Goal: Transaction & Acquisition: Purchase product/service

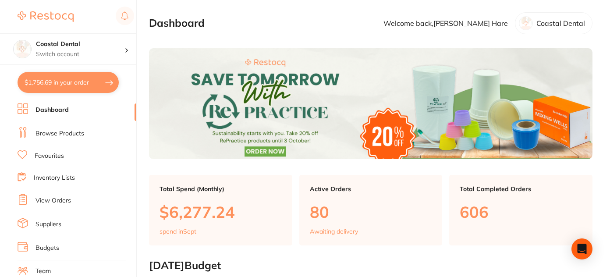
click at [106, 92] on button "$1,756.69 in your order" at bounding box center [68, 82] width 101 height 21
checkbox input "true"
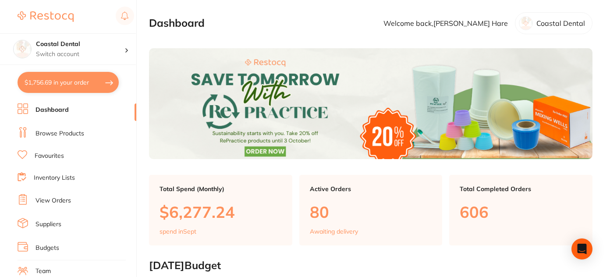
checkbox input "true"
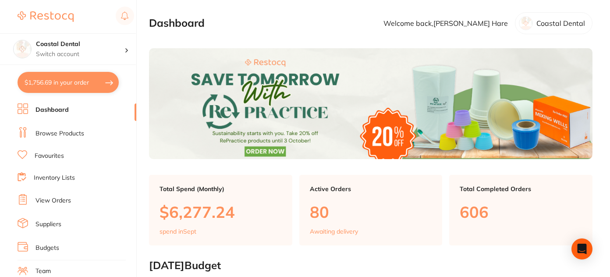
checkbox input "true"
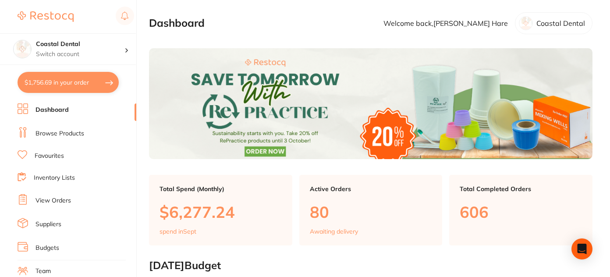
checkbox input "true"
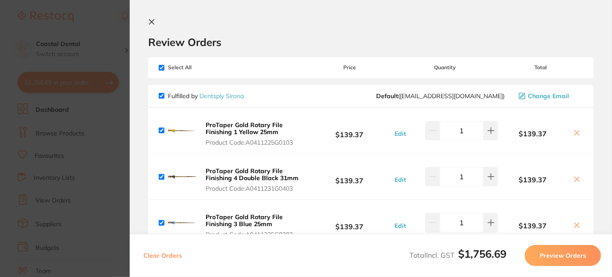
click at [311, 16] on section "Review Orders Your orders are being processed and we will notify you once we ha…" at bounding box center [371, 138] width 482 height 277
click at [385, 32] on div "Review Orders" at bounding box center [370, 33] width 445 height 30
click at [248, 129] on b "ProTaper Gold Rotary File Finishing 1 Yellow 25mm" at bounding box center [244, 128] width 77 height 15
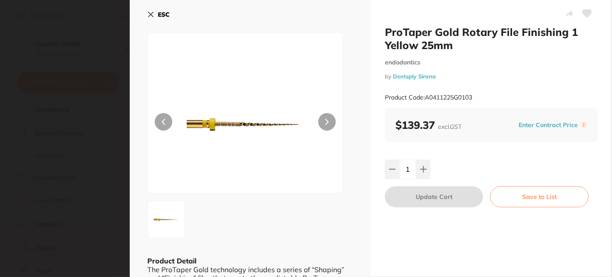
click at [150, 16] on icon at bounding box center [150, 14] width 7 height 7
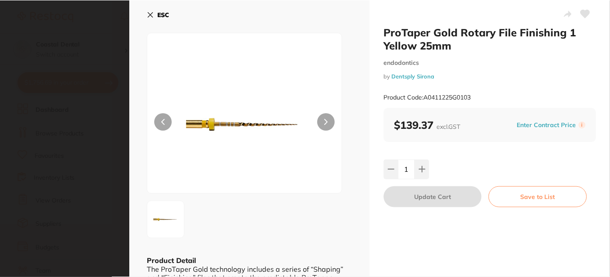
scroll to position [151, 0]
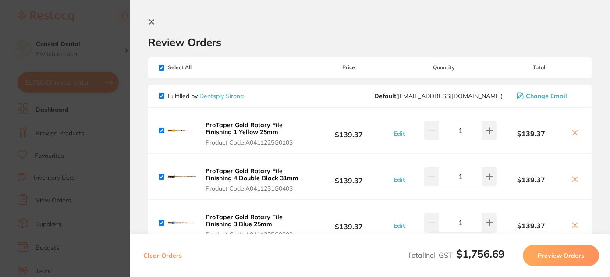
click at [273, 33] on div "Review Orders" at bounding box center [369, 33] width 443 height 30
click at [220, 20] on div "Review Orders" at bounding box center [369, 33] width 443 height 30
click at [252, 216] on b "ProTaper Gold Rotary File Finishing 3 Blue 25mm" at bounding box center [244, 220] width 77 height 15
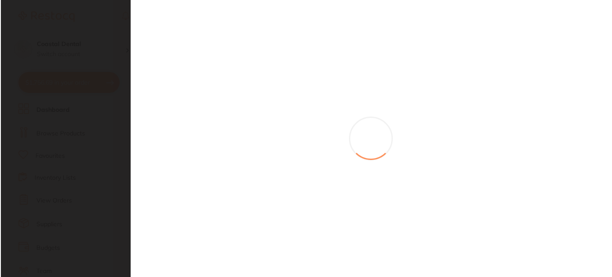
scroll to position [0, 0]
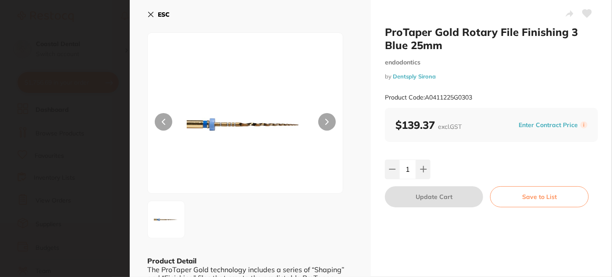
click at [150, 16] on icon at bounding box center [150, 14] width 7 height 7
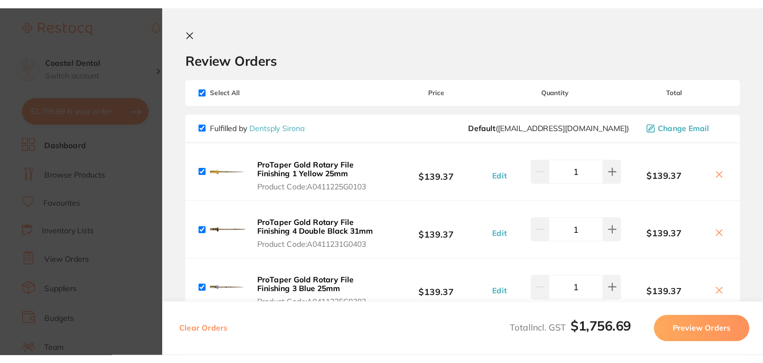
scroll to position [71, 0]
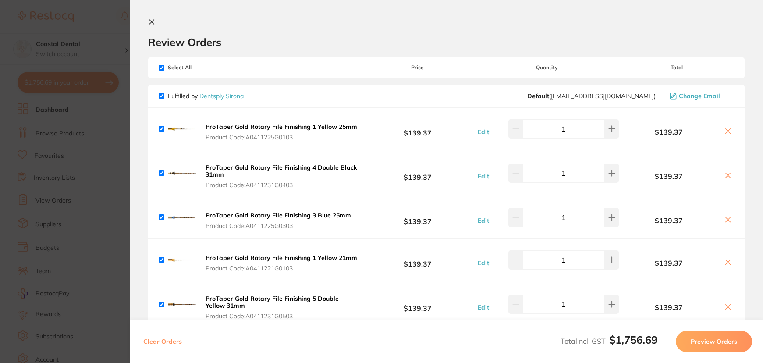
click at [261, 126] on b "ProTaper Gold Rotary File Finishing 1 Yellow 25mm" at bounding box center [282, 127] width 152 height 8
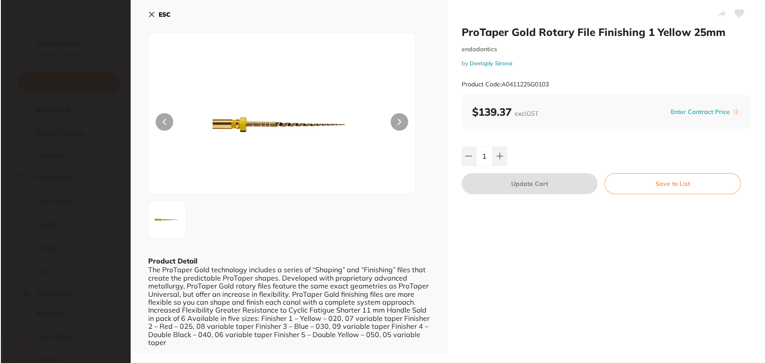
scroll to position [0, 0]
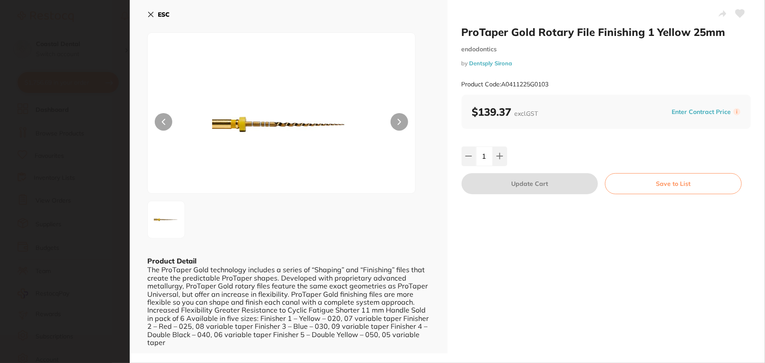
click at [149, 15] on icon at bounding box center [150, 14] width 7 height 7
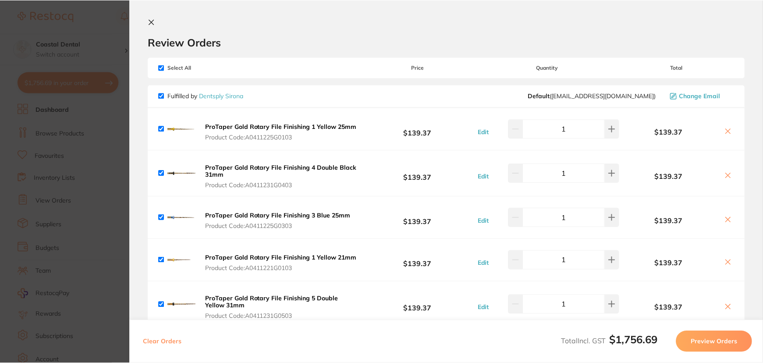
scroll to position [71, 0]
click at [317, 169] on b "ProTaper Gold Rotary File Finishing 4 Double Black 31mm" at bounding box center [282, 170] width 152 height 15
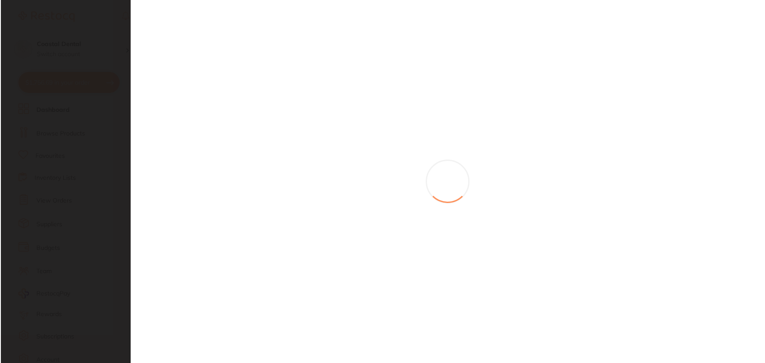
scroll to position [0, 0]
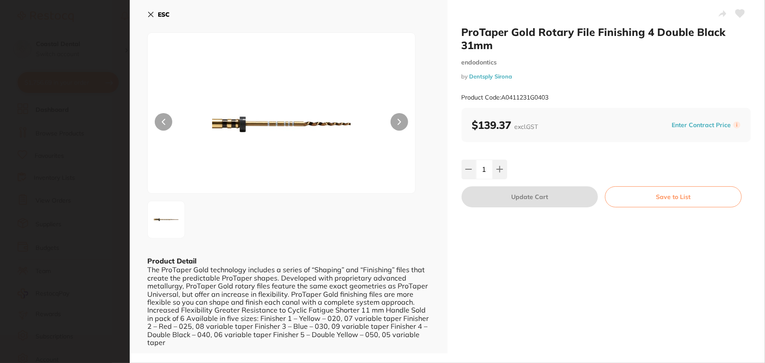
click at [149, 15] on icon at bounding box center [150, 14] width 7 height 7
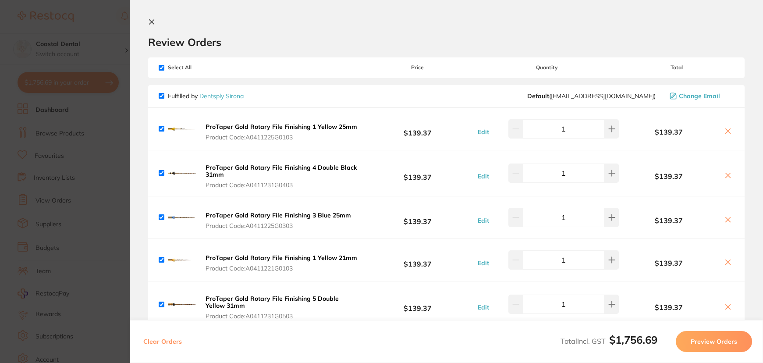
click at [269, 214] on b "ProTaper Gold Rotary File Finishing 3 Blue 25mm" at bounding box center [278, 215] width 145 height 8
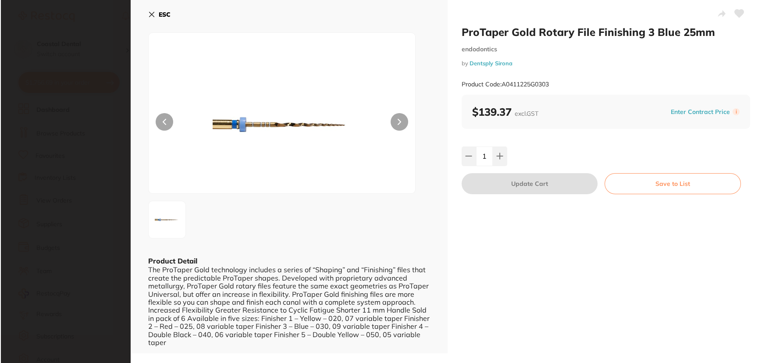
scroll to position [0, 0]
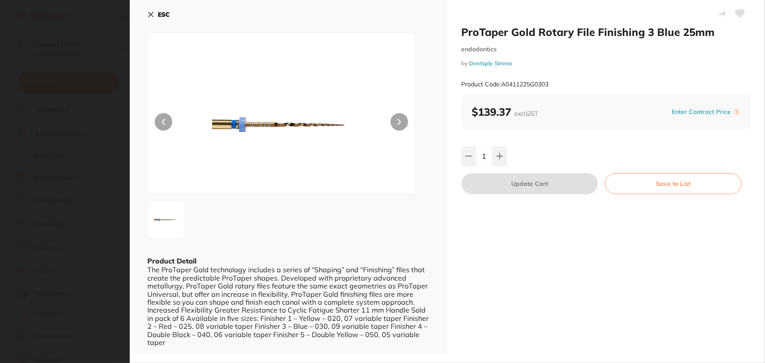
click at [151, 14] on icon at bounding box center [151, 14] width 5 height 5
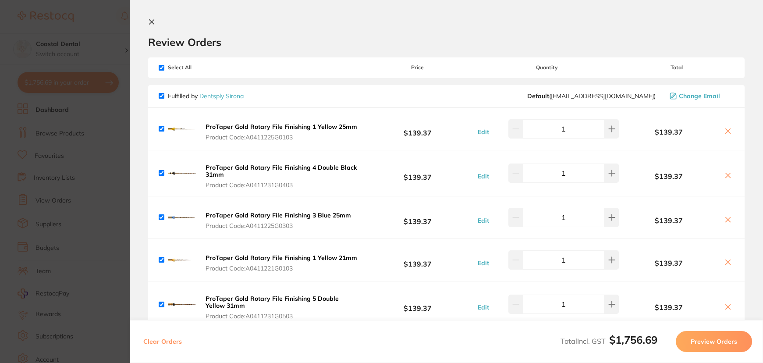
click at [333, 127] on b "ProTaper Gold Rotary File Finishing 1 Yellow 25mm" at bounding box center [282, 127] width 152 height 8
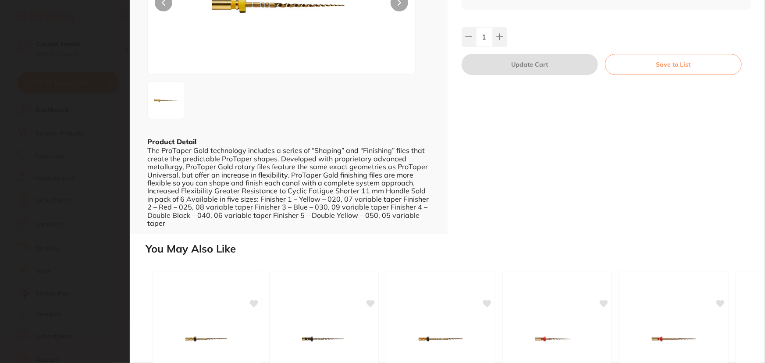
scroll to position [0, 0]
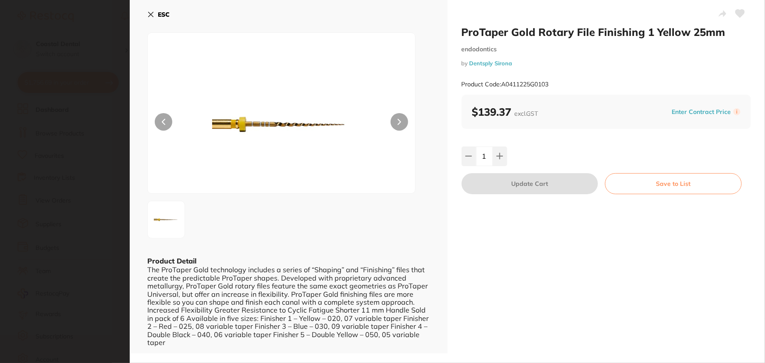
click at [150, 12] on icon at bounding box center [150, 14] width 7 height 7
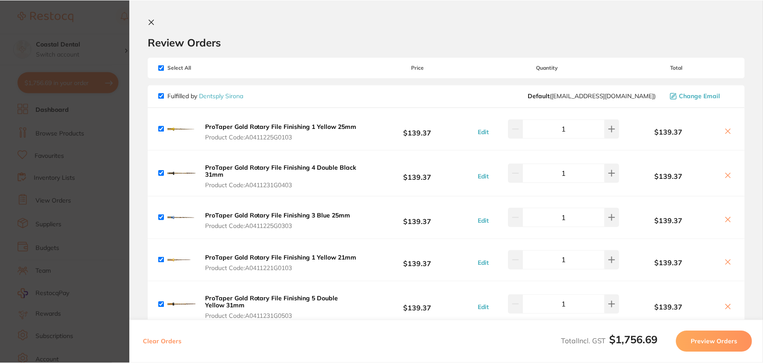
scroll to position [71, 0]
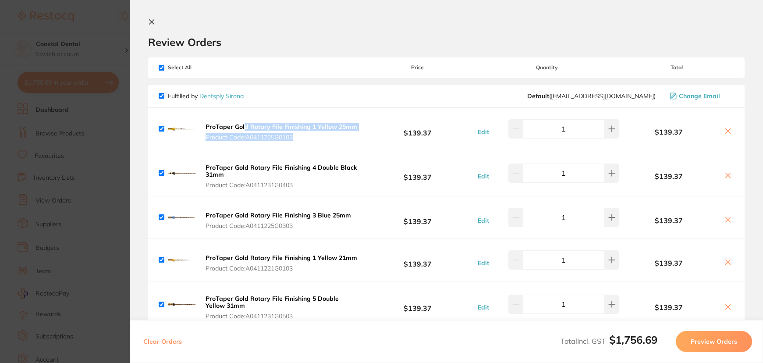
drag, startPoint x: 362, startPoint y: 126, endPoint x: 242, endPoint y: 125, distance: 119.6
click at [242, 125] on div "ProTaper Gold Rotary File Finishing 1 Yellow 25mm Product Code: A0411225G0103 $…" at bounding box center [446, 129] width 596 height 42
click at [324, 147] on div "ProTaper Gold Rotary File Finishing 1 Yellow 25mm Product Code: A0411225G0103 $…" at bounding box center [446, 129] width 596 height 42
drag, startPoint x: 305, startPoint y: 135, endPoint x: 259, endPoint y: 137, distance: 45.2
click at [259, 137] on span "Product Code: A0411225G0103" at bounding box center [282, 137] width 152 height 7
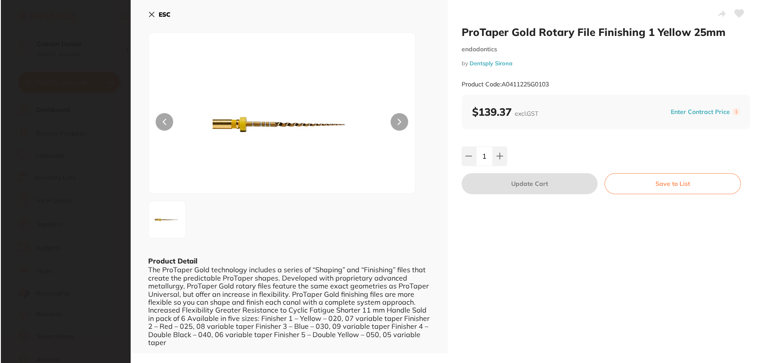
scroll to position [0, 0]
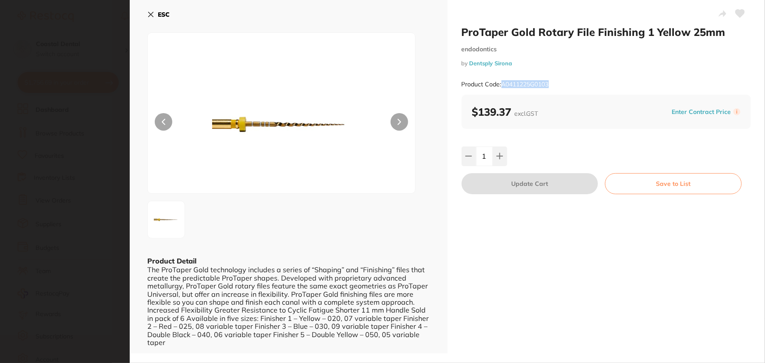
drag, startPoint x: 557, startPoint y: 82, endPoint x: 503, endPoint y: 83, distance: 53.9
click at [503, 83] on div "Product Code: A0411225G0103" at bounding box center [606, 84] width 290 height 21
copy small "A0411225G0103"
click at [82, 60] on section "ProTaper Gold Rotary File Finishing 1 Yellow 25mm endodontics by Dentsply Siron…" at bounding box center [382, 181] width 765 height 363
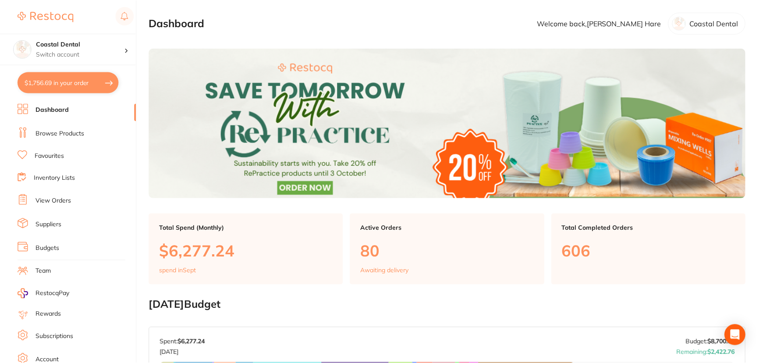
scroll to position [71, 0]
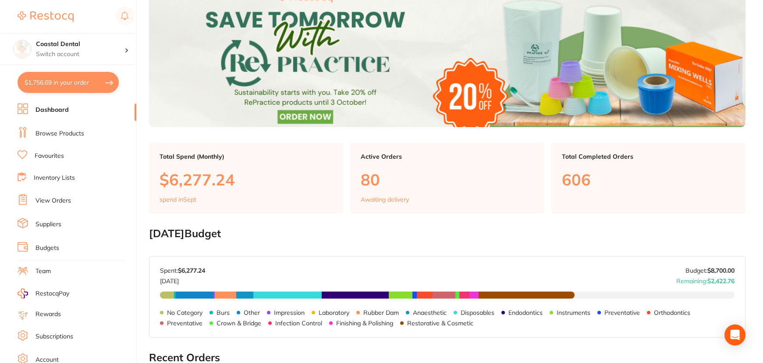
click at [70, 131] on link "Browse Products" at bounding box center [59, 133] width 49 height 9
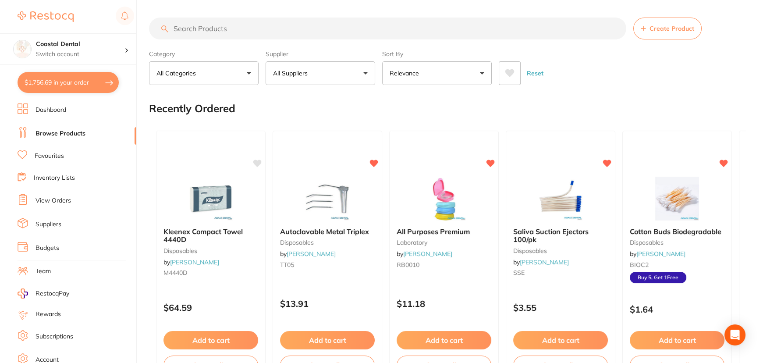
click at [193, 32] on input "search" at bounding box center [387, 29] width 477 height 22
paste input "A0411225G0103"
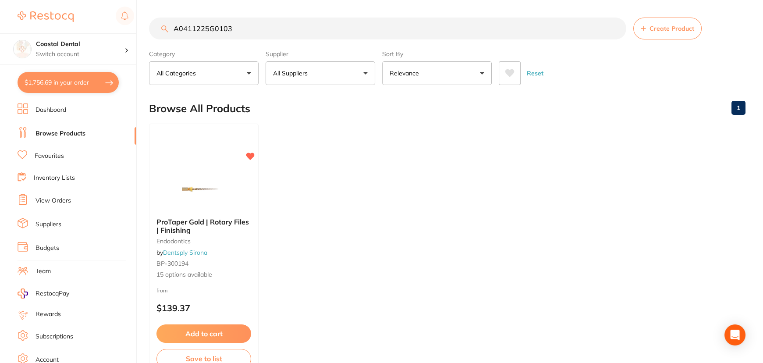
type input "A0411225G0103"
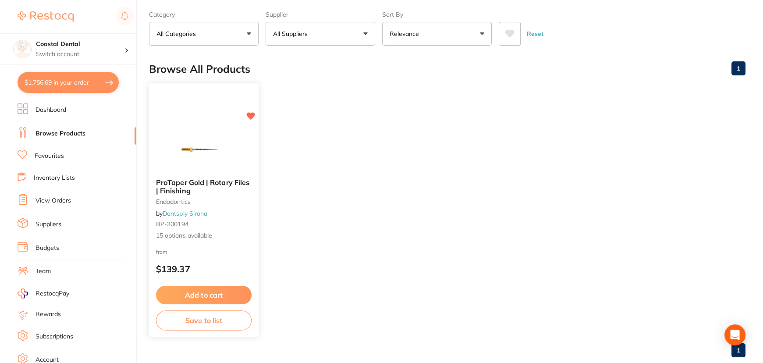
click at [228, 243] on div "ProTaper Gold | Rotary Files | Finishing endodontics by Dentsply Sirona BP-3001…" at bounding box center [204, 209] width 110 height 76
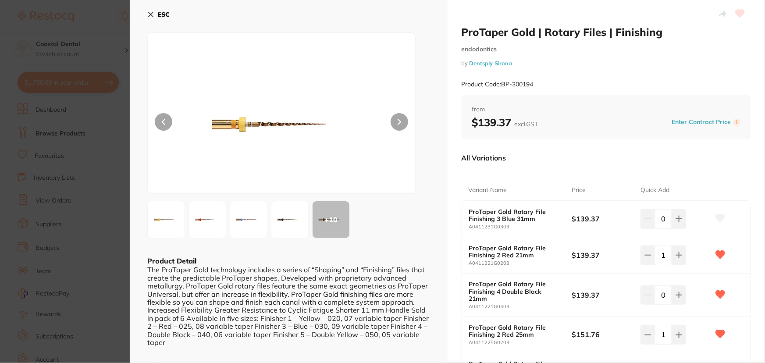
click at [154, 11] on icon at bounding box center [150, 14] width 7 height 7
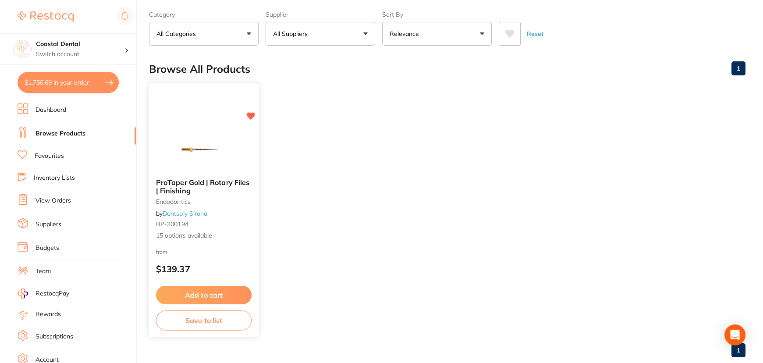
click at [224, 161] on img at bounding box center [203, 149] width 57 height 44
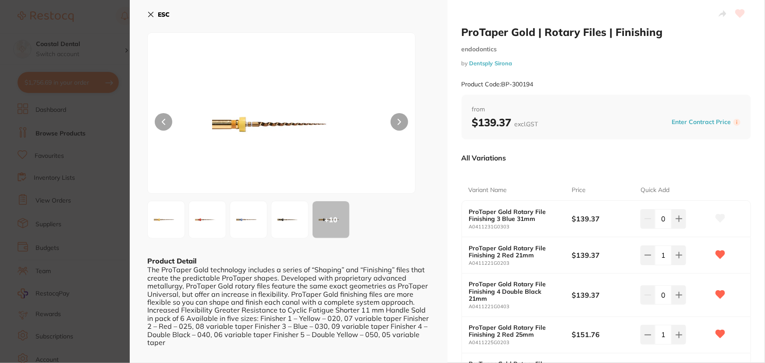
drag, startPoint x: 672, startPoint y: 28, endPoint x: 462, endPoint y: 35, distance: 210.0
click at [482, 28] on h2 "ProTaper Gold | Rotary Files | Finishing" at bounding box center [606, 31] width 290 height 13
click at [505, 32] on h2 "ProTaper Gold | Rotary Files | Finishing" at bounding box center [606, 31] width 290 height 13
drag, startPoint x: 460, startPoint y: 29, endPoint x: 671, endPoint y: 26, distance: 211.3
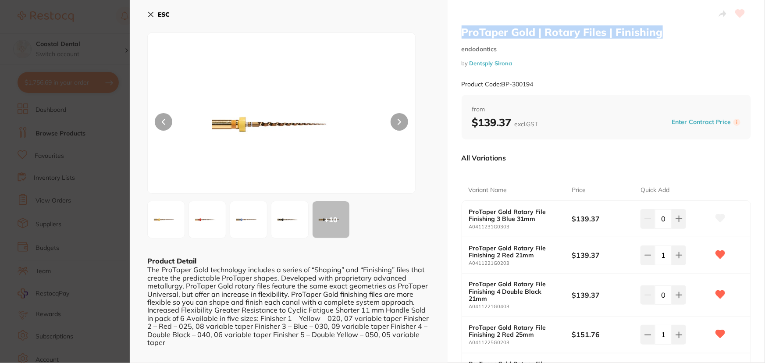
copy h2 "ProTaper Gold | Rotary Files | Finishing"
click at [152, 13] on icon at bounding box center [150, 14] width 7 height 7
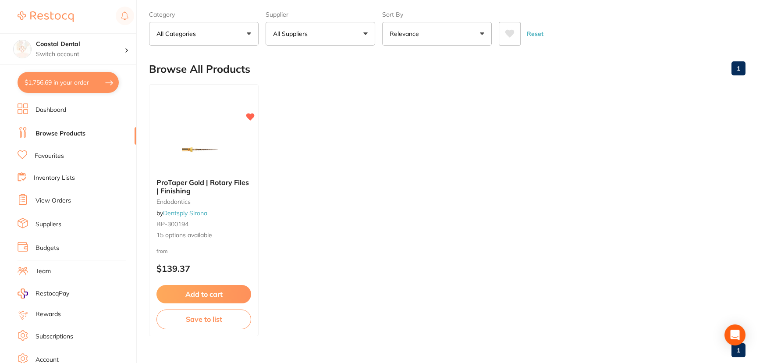
click at [52, 226] on link "Suppliers" at bounding box center [48, 224] width 26 height 9
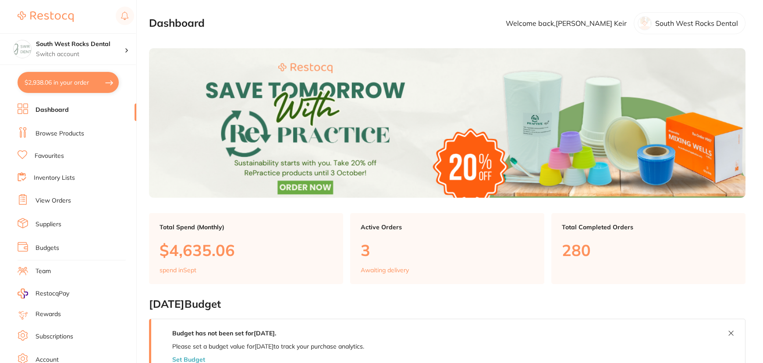
checkbox input "false"
click at [46, 223] on link "Suppliers" at bounding box center [48, 224] width 26 height 9
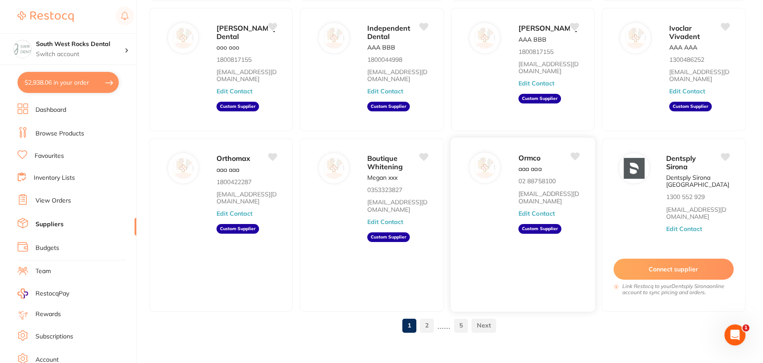
scroll to position [199, 0]
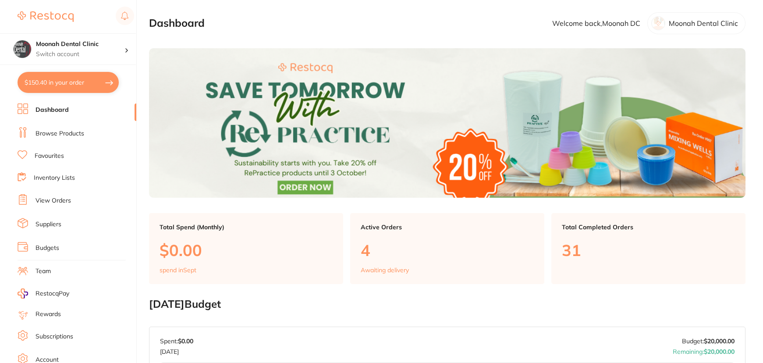
click at [103, 85] on button "$150.40 in your order" at bounding box center [68, 82] width 101 height 21
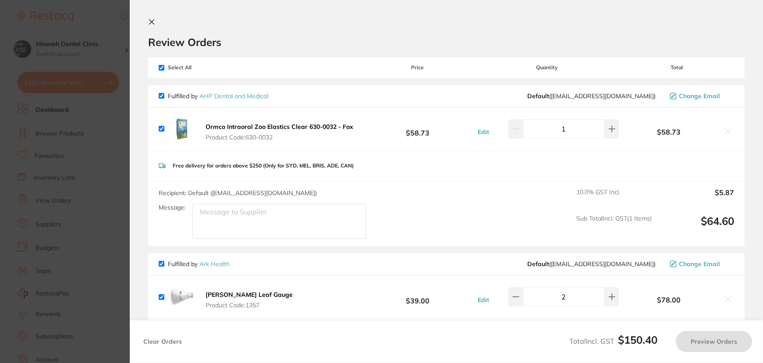
checkbox input "true"
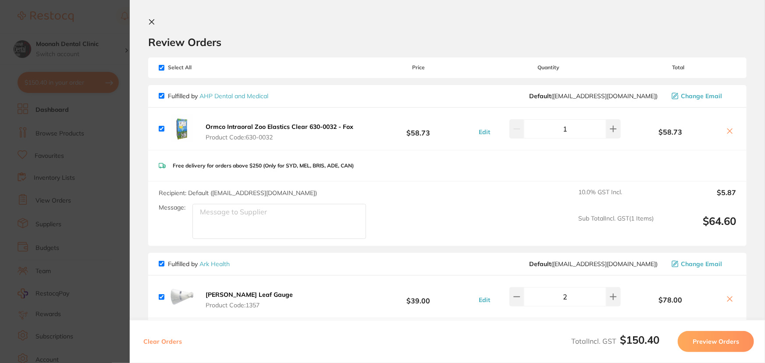
click at [262, 126] on b "Ormco Intraoral Zoo Elastics Clear 630-0032 - Fox" at bounding box center [280, 127] width 148 height 8
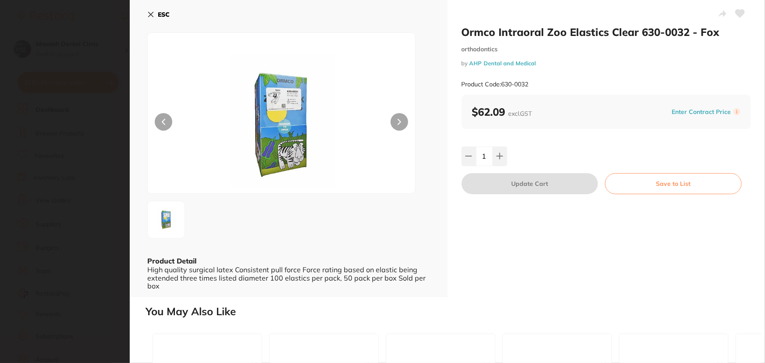
click at [150, 15] on icon at bounding box center [150, 14] width 7 height 7
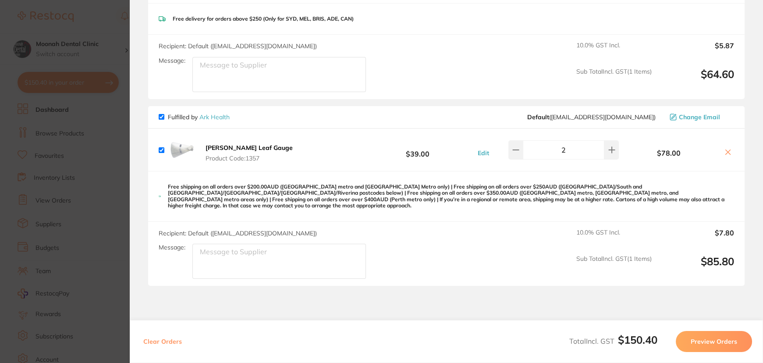
scroll to position [159, 0]
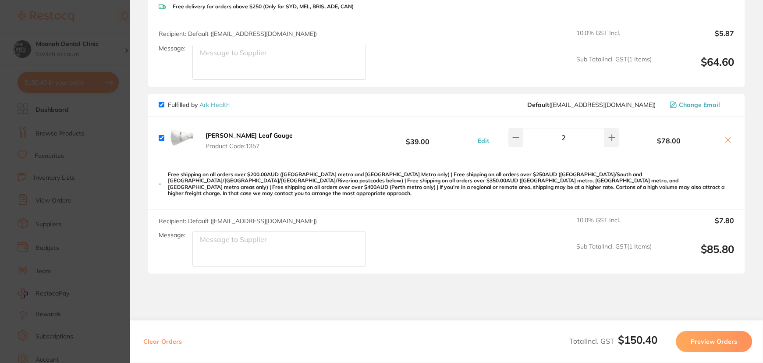
click at [255, 134] on b "Huffman Leaf Gauge" at bounding box center [249, 135] width 87 height 8
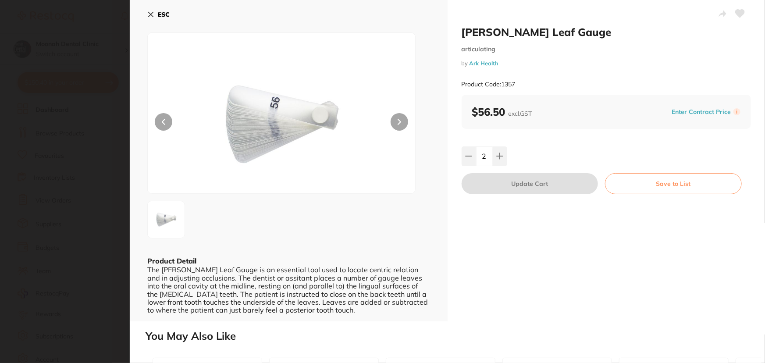
scroll to position [0, 0]
click at [151, 15] on icon at bounding box center [151, 14] width 5 height 5
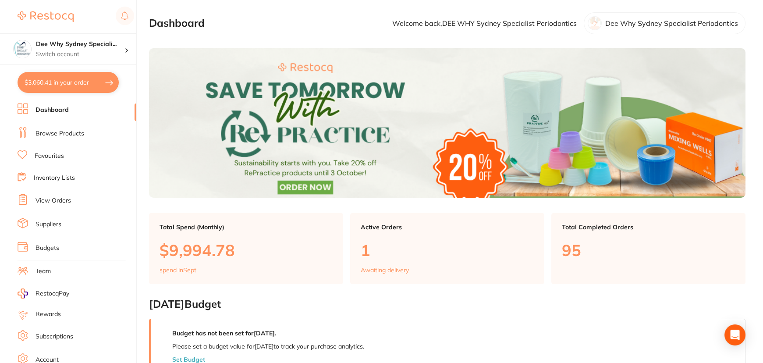
click at [80, 82] on button "$3,060.41 in your order" at bounding box center [68, 82] width 101 height 21
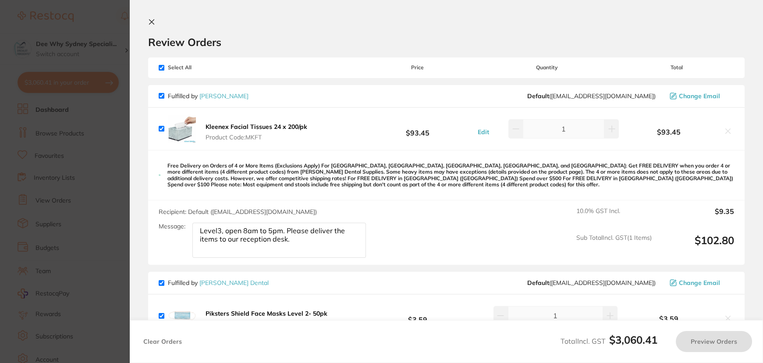
checkbox input "true"
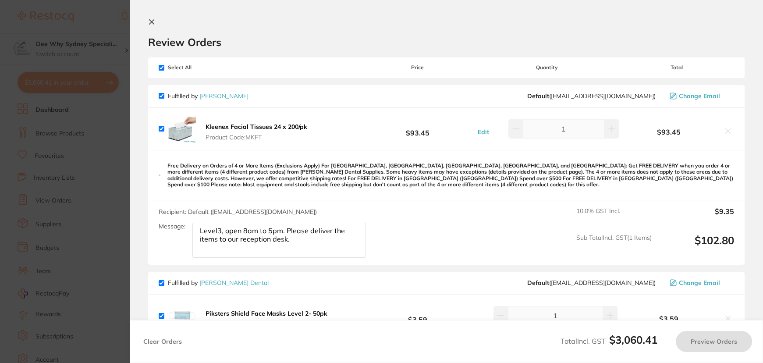
checkbox input "true"
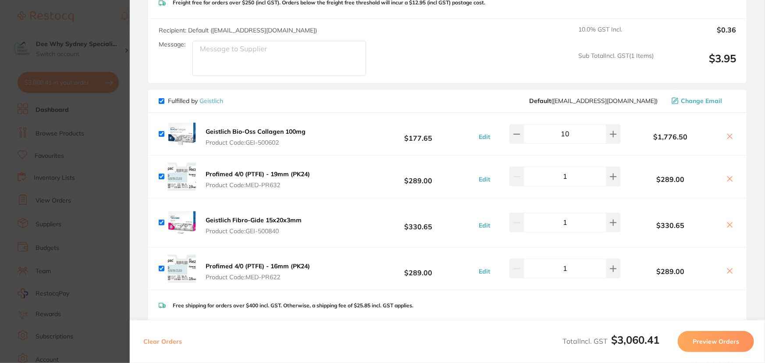
scroll to position [358, 0]
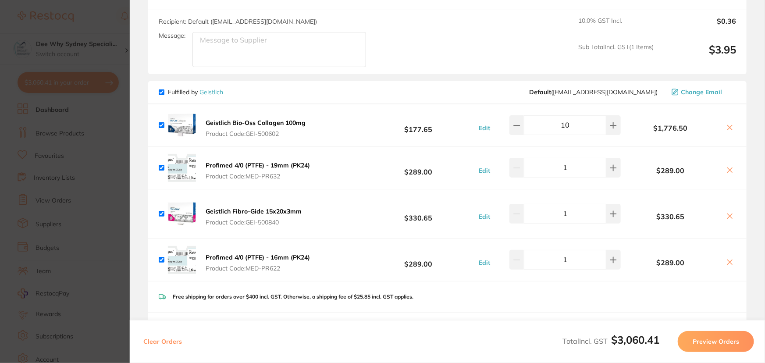
click at [276, 124] on b "Geistlich Bio-Oss Collagen 100mg" at bounding box center [256, 123] width 100 height 8
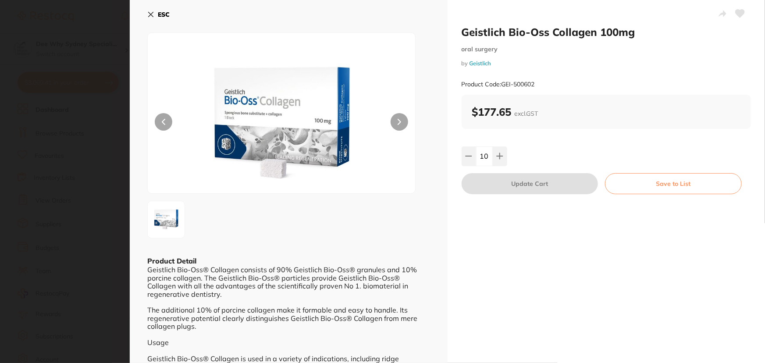
click at [152, 16] on icon at bounding box center [151, 14] width 5 height 5
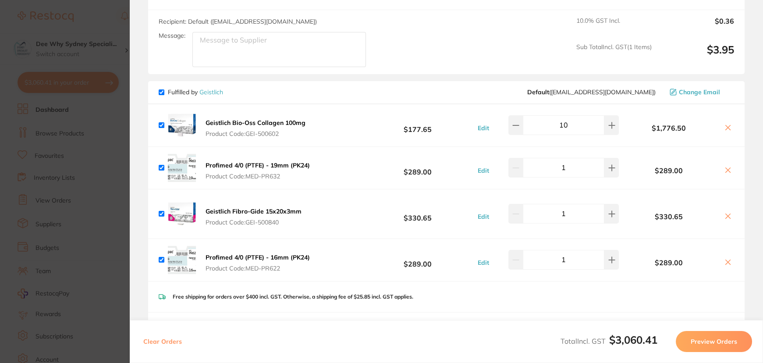
click at [294, 164] on b "Profimed 4/0 (PTFE) - 19mm (PK24)" at bounding box center [258, 165] width 104 height 8
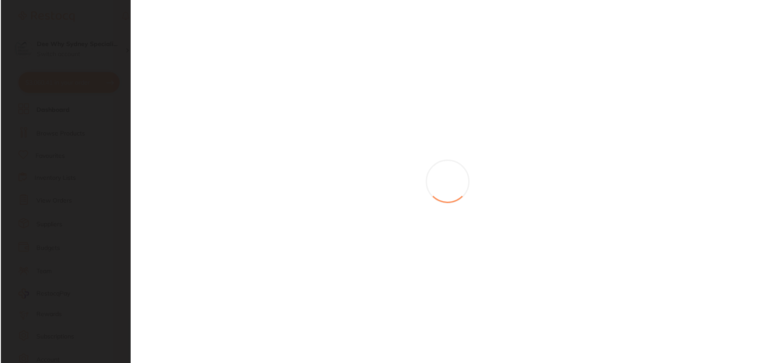
scroll to position [0, 0]
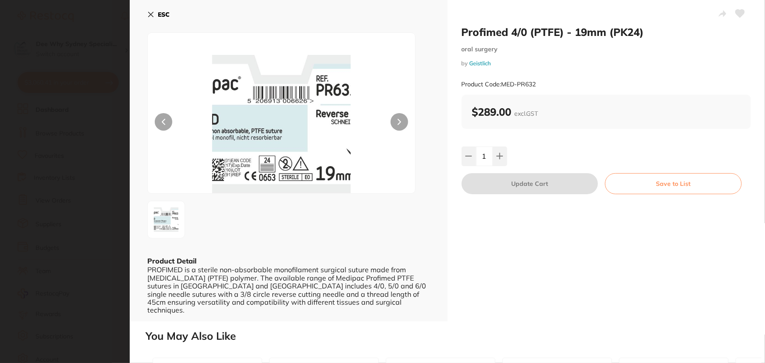
click at [150, 15] on icon at bounding box center [151, 14] width 5 height 5
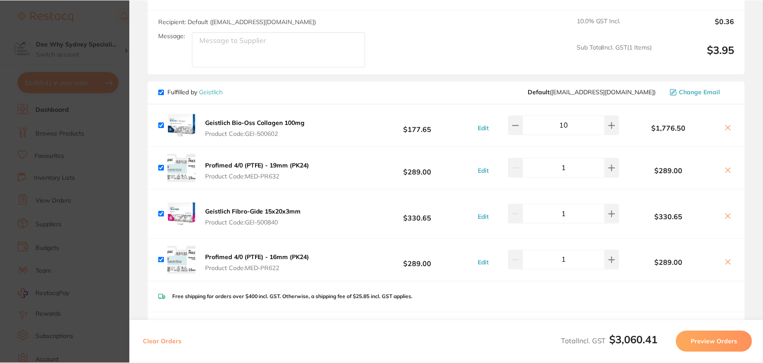
scroll to position [199, 0]
click at [230, 213] on b "Geistlich Fibro-Gide 15x20x3mm" at bounding box center [254, 211] width 96 height 8
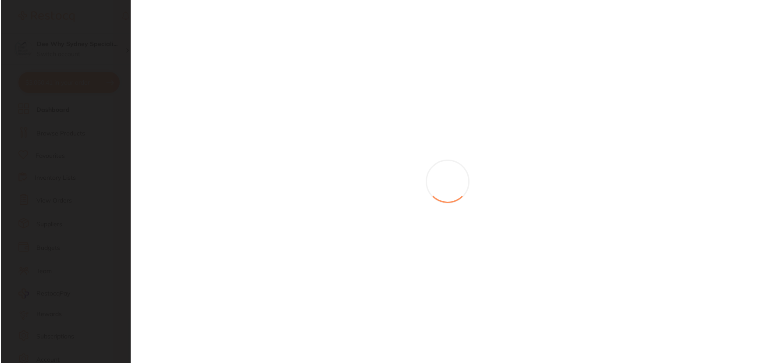
scroll to position [0, 0]
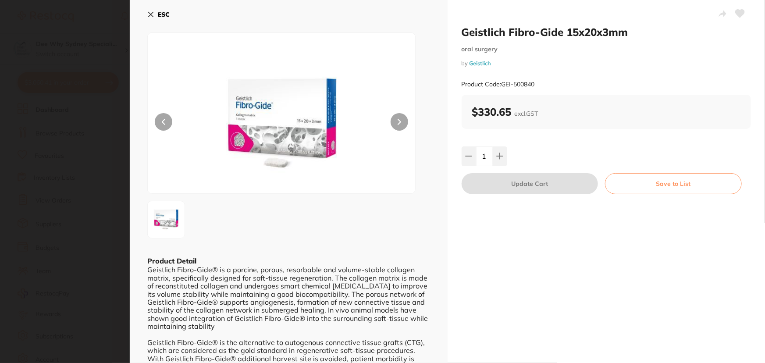
click at [150, 12] on icon at bounding box center [150, 14] width 7 height 7
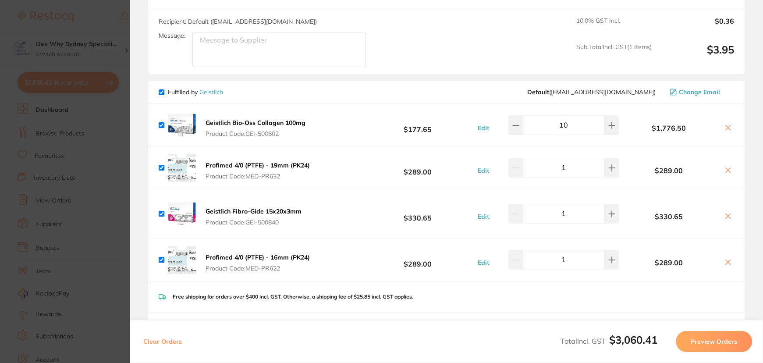
click at [281, 255] on b "Profimed 4/0 (PTFE) - 16mm (PK24)" at bounding box center [258, 257] width 104 height 8
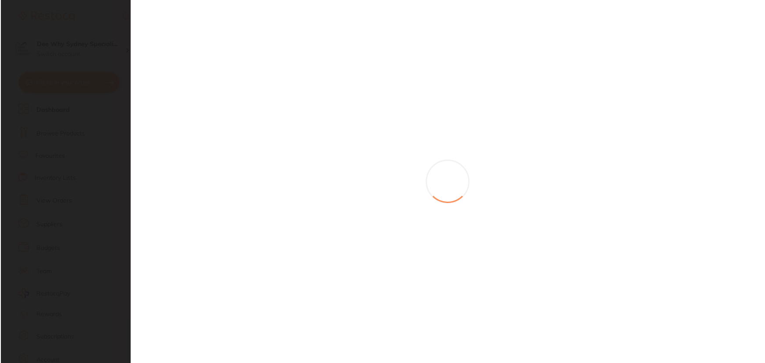
scroll to position [0, 0]
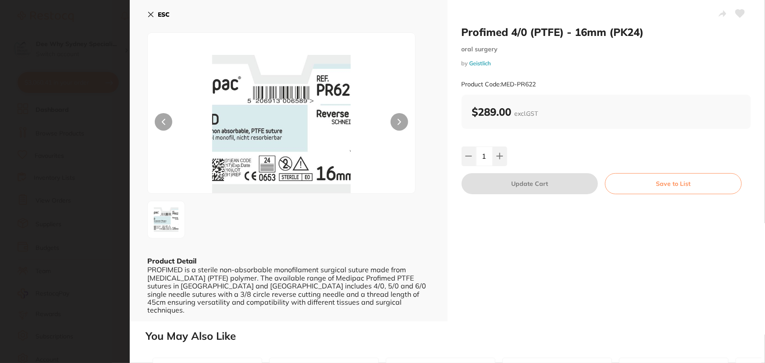
click at [149, 17] on icon at bounding box center [150, 14] width 7 height 7
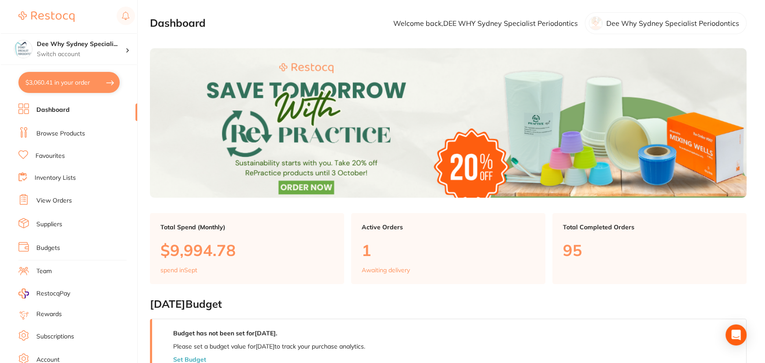
scroll to position [48, 0]
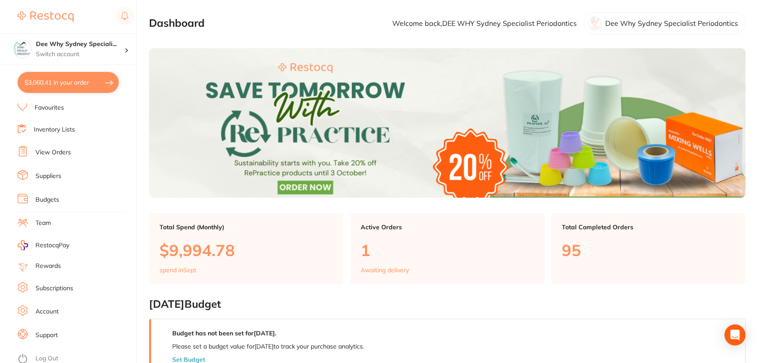
click at [52, 356] on link "Log Out" at bounding box center [46, 358] width 23 height 9
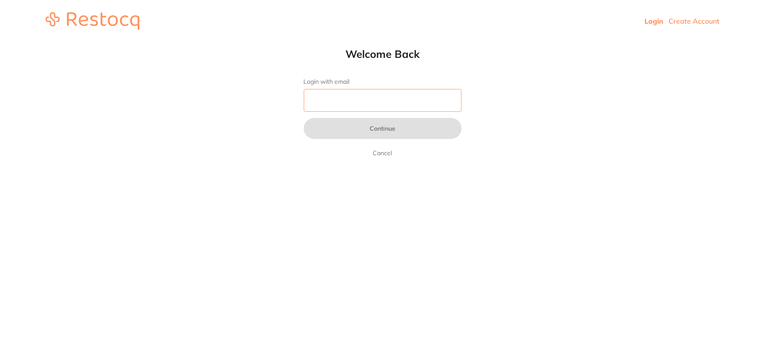
click at [369, 97] on input "Login with email" at bounding box center [383, 100] width 158 height 23
type input "[EMAIL_ADDRESS][DOMAIN_NAME]"
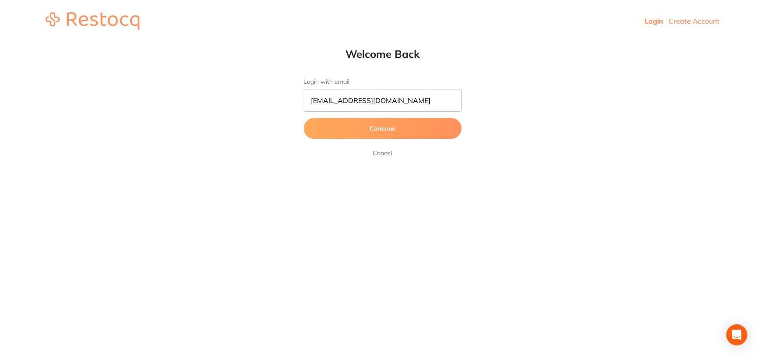
click at [351, 131] on button "Continue" at bounding box center [383, 128] width 158 height 21
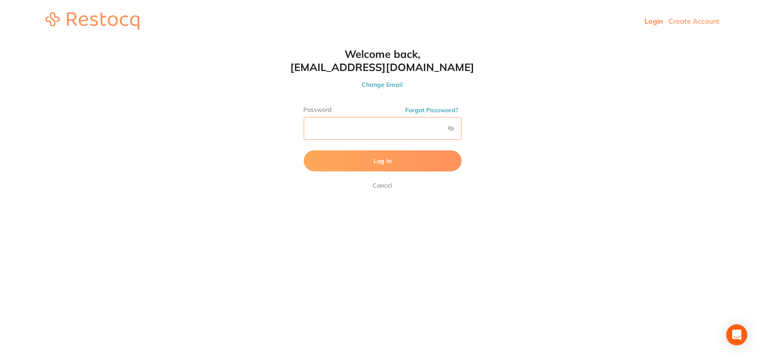
click at [304, 150] on button "Log In" at bounding box center [383, 160] width 158 height 21
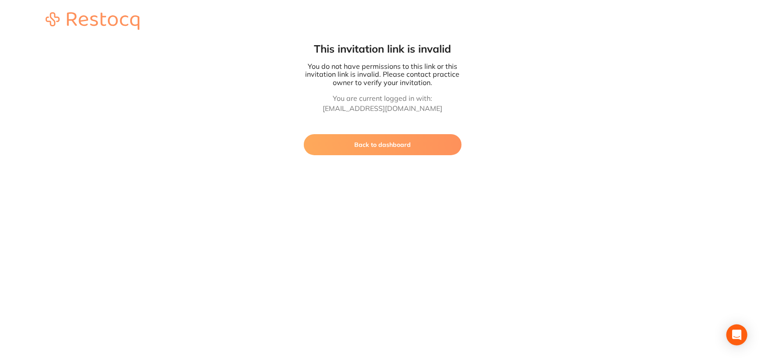
click at [423, 135] on button "Back to dashboard" at bounding box center [383, 144] width 158 height 21
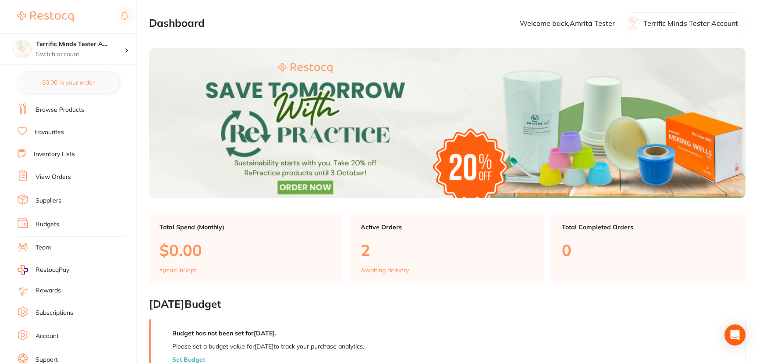
scroll to position [48, 0]
click at [50, 312] on link "Account" at bounding box center [46, 311] width 23 height 9
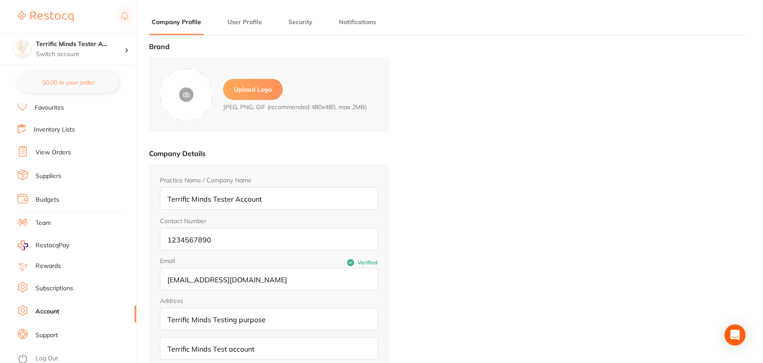
type input "Amrita"
type input "Tester"
type input "[EMAIL_ADDRESS][DOMAIN_NAME]"
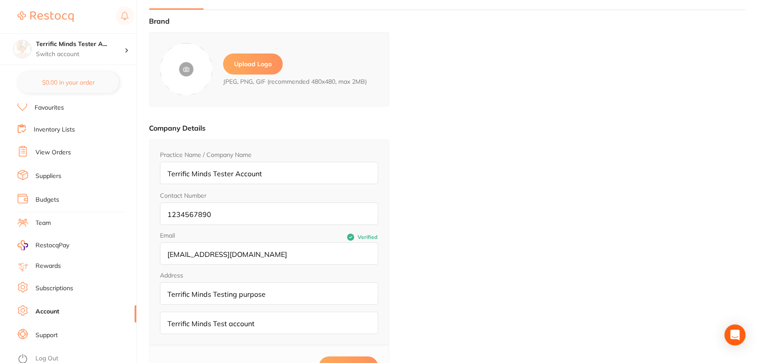
scroll to position [39, 0]
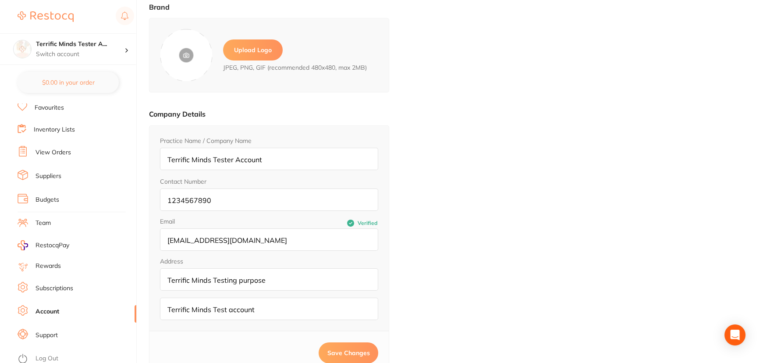
drag, startPoint x: 269, startPoint y: 238, endPoint x: 131, endPoint y: 231, distance: 138.7
click at [131, 231] on div "$3,060.41 Terrific Minds Tester A... Switch account Terrific Minds Tester Accou…" at bounding box center [381, 142] width 763 height 363
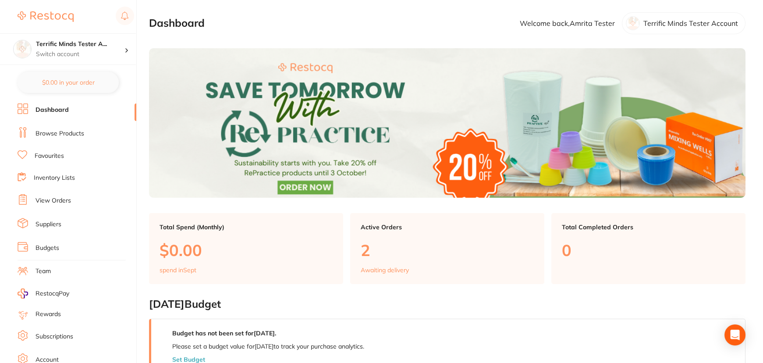
click at [47, 134] on link "Browse Products" at bounding box center [59, 133] width 49 height 9
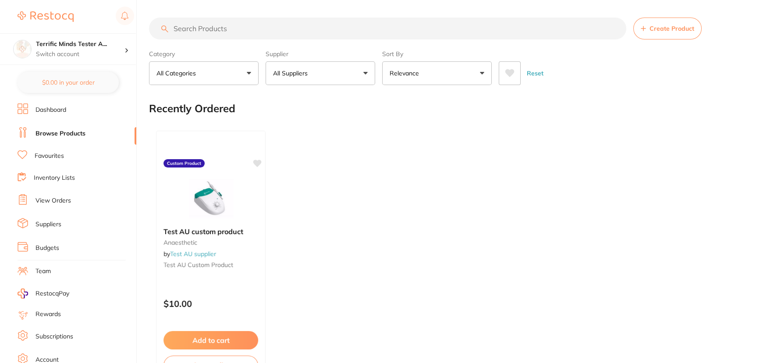
click at [293, 79] on button "All Suppliers" at bounding box center [321, 73] width 110 height 24
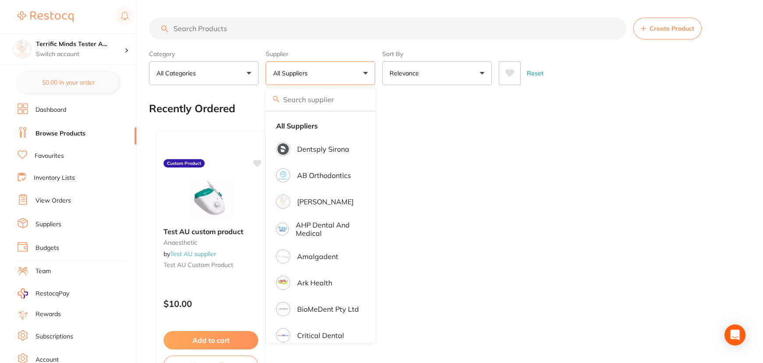
click at [316, 202] on p "[PERSON_NAME]" at bounding box center [325, 202] width 57 height 8
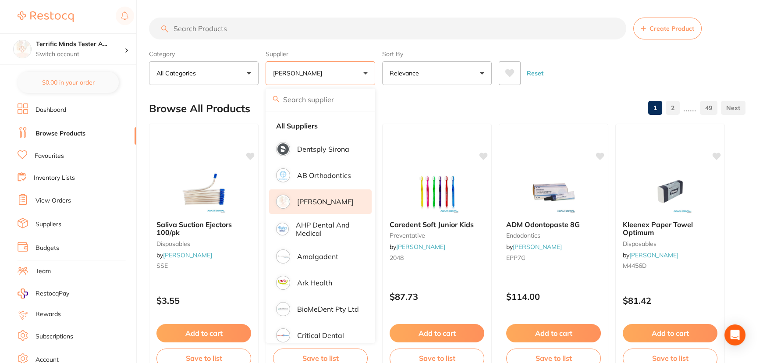
click at [378, 76] on div "Category All Categories All Categories anaesthetic articulating burs crown & br…" at bounding box center [447, 65] width 596 height 39
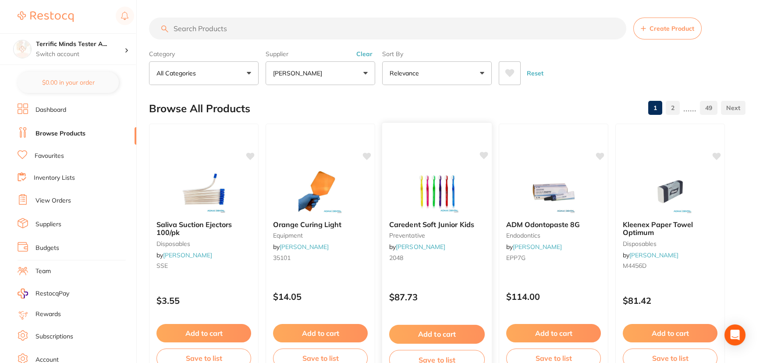
scroll to position [39, 0]
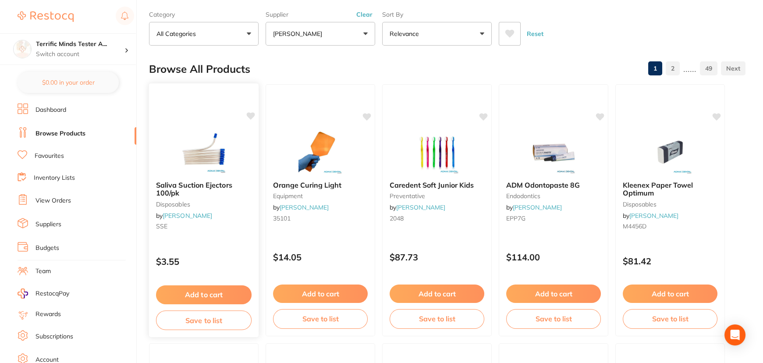
click at [240, 289] on button "Add to cart" at bounding box center [204, 294] width 96 height 19
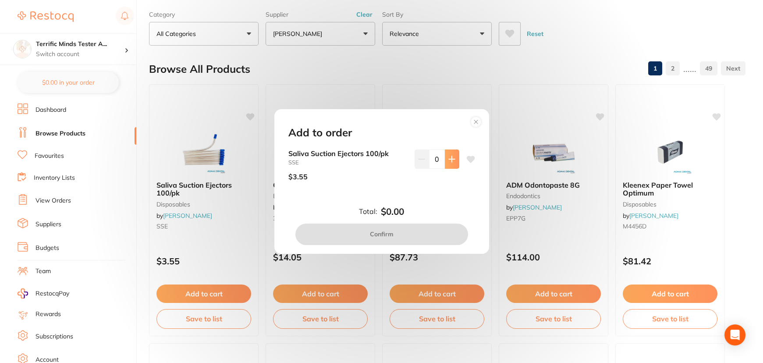
click at [452, 157] on icon at bounding box center [451, 159] width 7 height 7
type input "1"
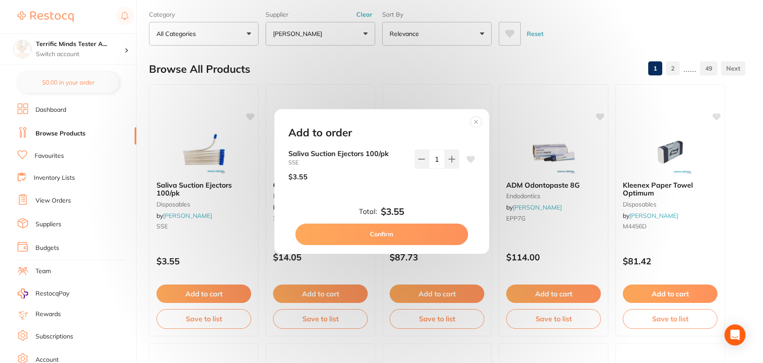
click at [415, 241] on button "Confirm" at bounding box center [381, 234] width 173 height 21
checkbox input "false"
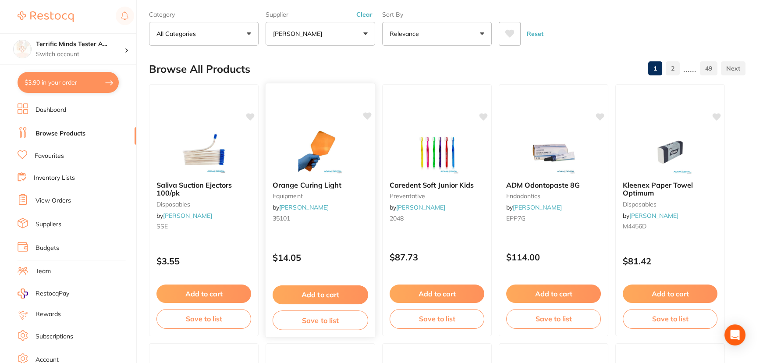
scroll to position [0, 0]
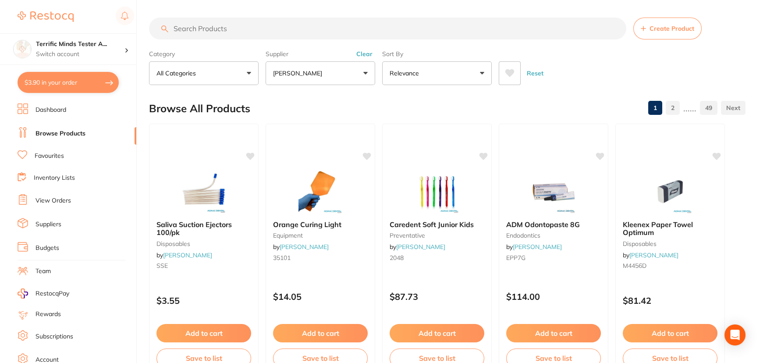
click at [328, 75] on button "[PERSON_NAME]" at bounding box center [321, 73] width 110 height 24
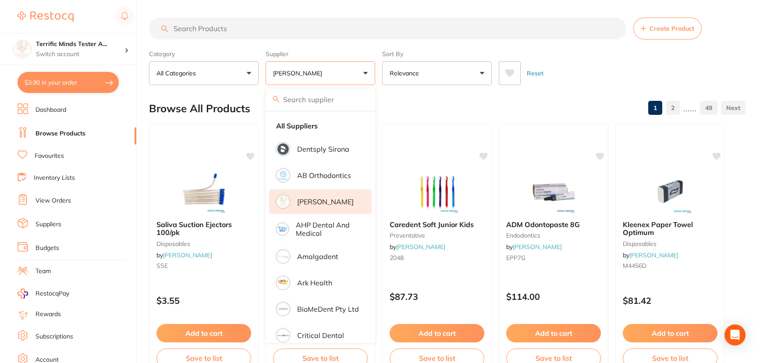
click at [323, 199] on p "[PERSON_NAME]" at bounding box center [325, 202] width 57 height 8
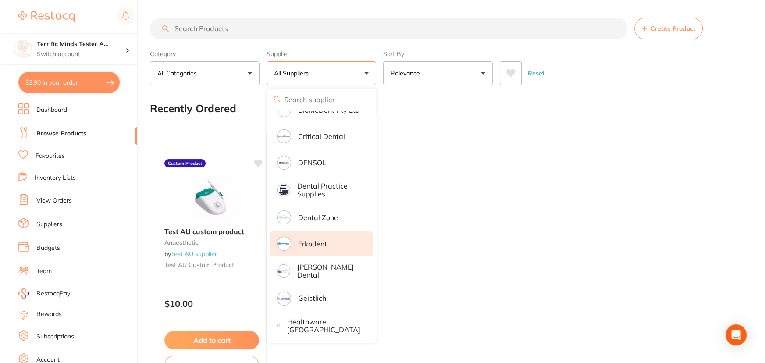
scroll to position [358, 0]
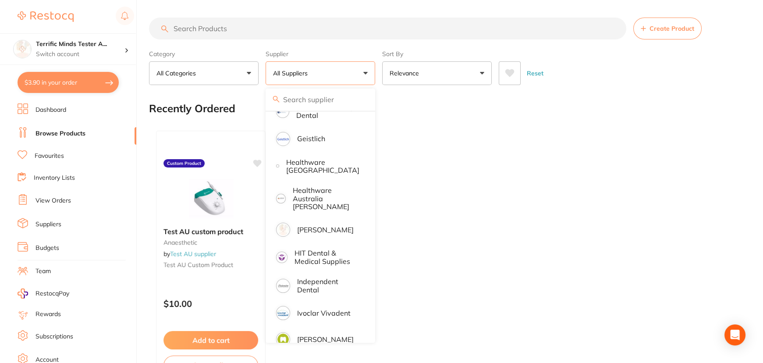
click at [323, 226] on p "[PERSON_NAME]" at bounding box center [325, 230] width 57 height 8
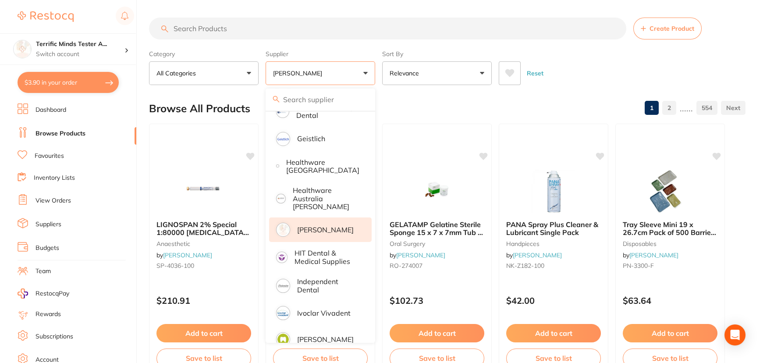
click at [378, 73] on div "Category All Categories All Categories 3D Printing anaesthetic articulating bur…" at bounding box center [447, 65] width 596 height 39
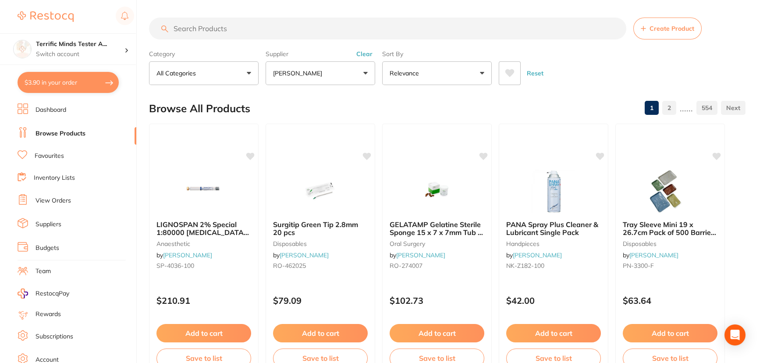
click at [437, 78] on button "Relevance" at bounding box center [437, 73] width 110 height 24
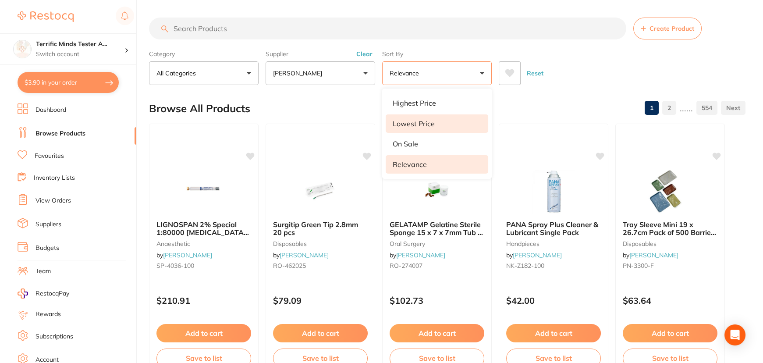
click at [429, 125] on p "Lowest Price" at bounding box center [414, 124] width 42 height 8
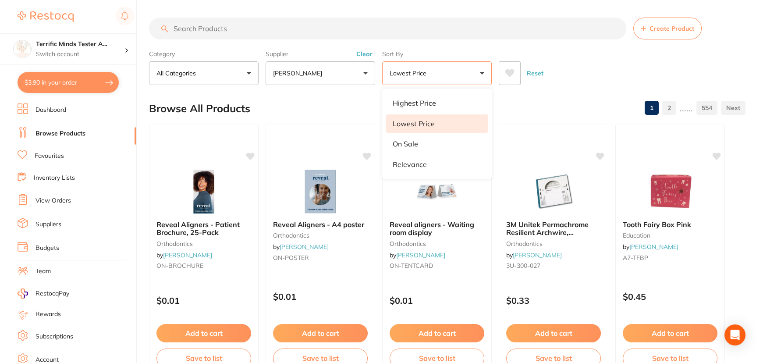
click at [666, 107] on link "2" at bounding box center [669, 108] width 14 height 18
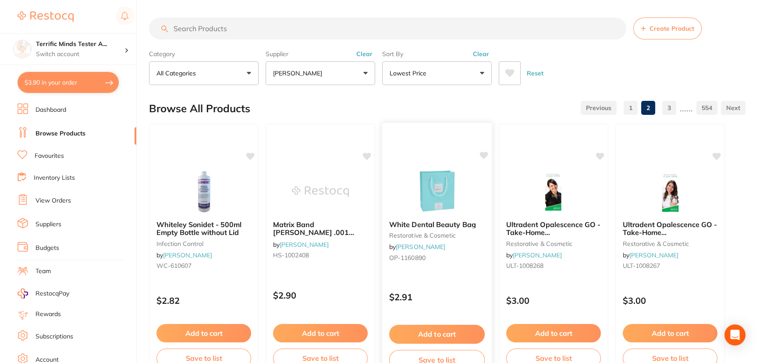
click at [449, 334] on button "Add to cart" at bounding box center [437, 334] width 96 height 19
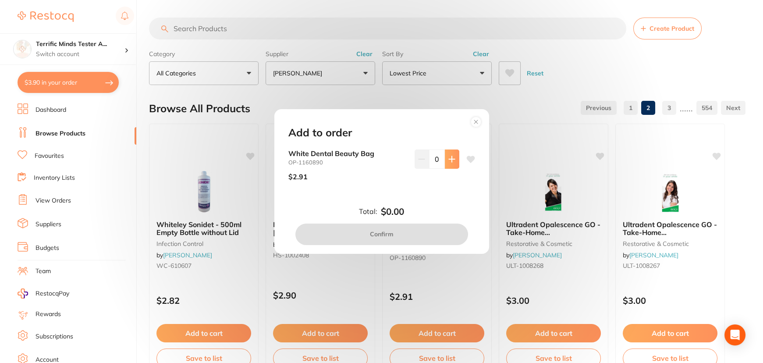
click at [448, 160] on icon at bounding box center [451, 159] width 7 height 7
type input "1"
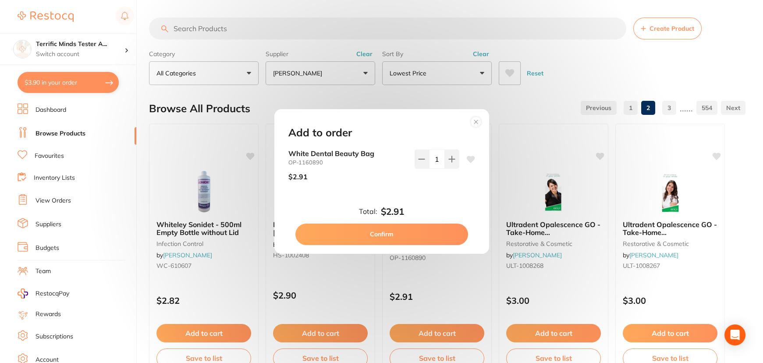
click at [424, 225] on button "Confirm" at bounding box center [381, 234] width 173 height 21
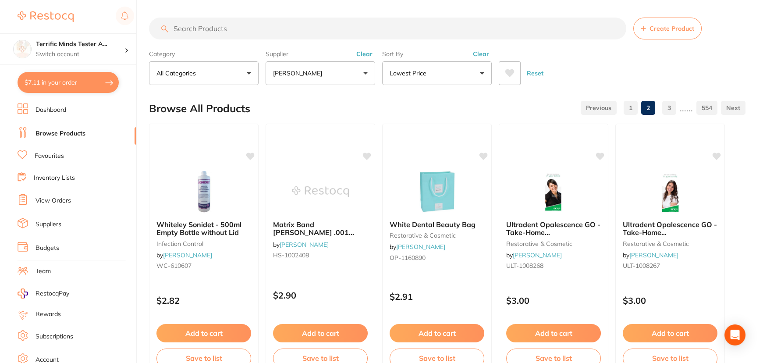
click at [109, 82] on button "$7.11 in your order" at bounding box center [68, 82] width 101 height 21
checkbox input "true"
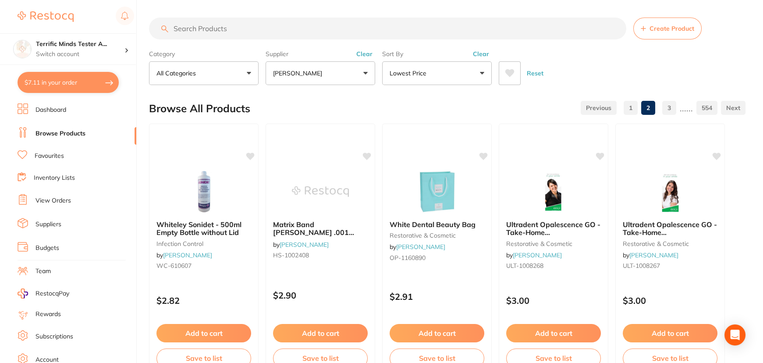
checkbox input "true"
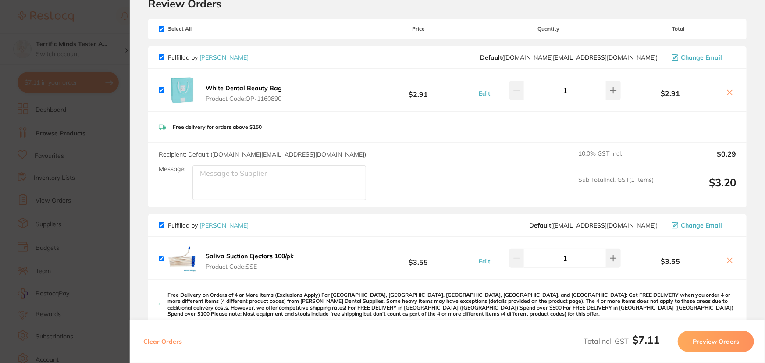
scroll to position [39, 0]
click at [264, 84] on b "White Dental Beauty Bag" at bounding box center [244, 87] width 76 height 8
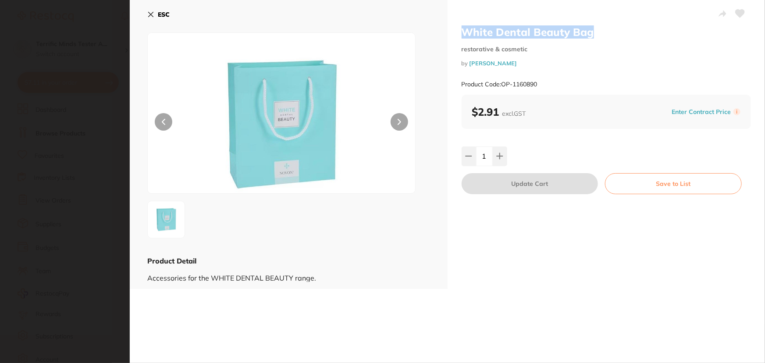
drag, startPoint x: 458, startPoint y: 33, endPoint x: 593, endPoint y: 38, distance: 135.9
click at [593, 38] on div "White Dental Beauty Bag restorative & cosmetic by [PERSON_NAME] Product Code: O…" at bounding box center [606, 144] width 318 height 289
copy h2 "White Dental Beauty Bag"
drag, startPoint x: 532, startPoint y: 82, endPoint x: 503, endPoint y: 79, distance: 29.5
click at [503, 79] on div "Product Code: OP-1160890" at bounding box center [606, 84] width 290 height 21
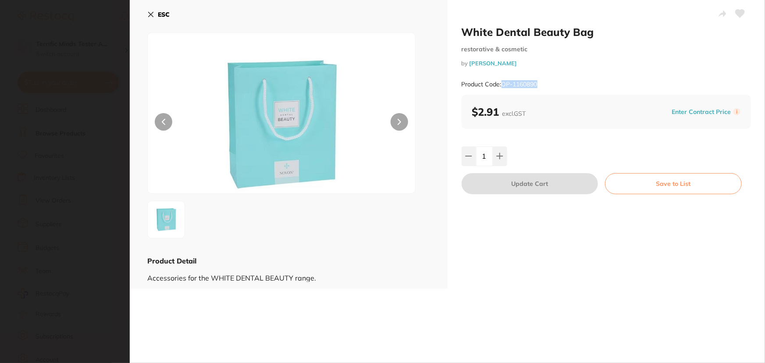
copy small "OP-1160890"
click at [151, 13] on icon at bounding box center [150, 14] width 7 height 7
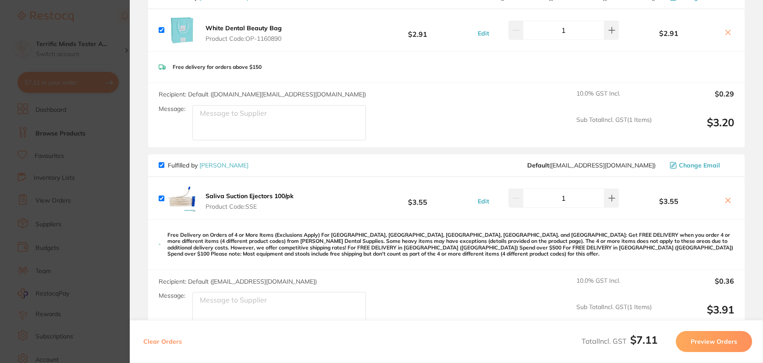
scroll to position [159, 0]
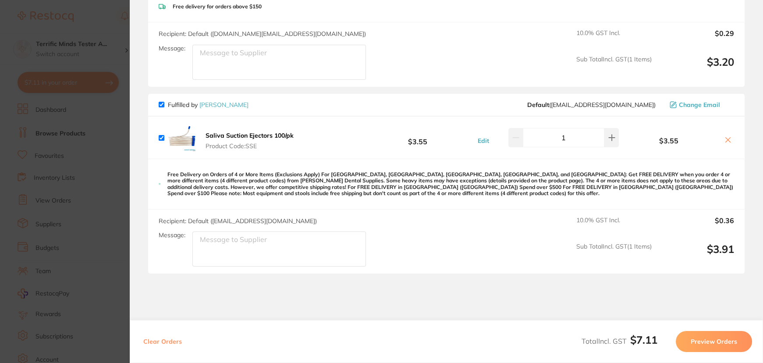
click at [263, 135] on b "Saliva Suction Ejectors 100/pk" at bounding box center [250, 135] width 88 height 8
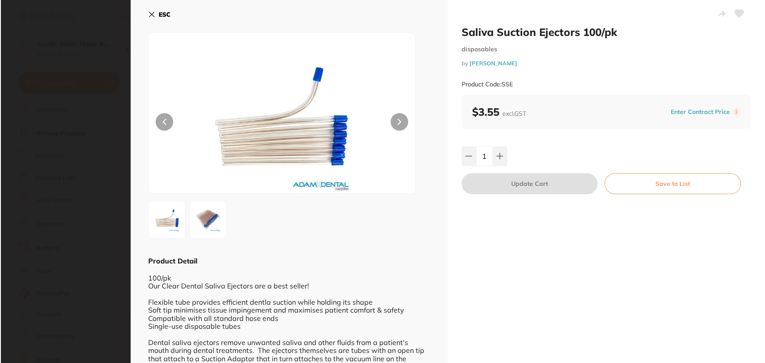
scroll to position [0, 0]
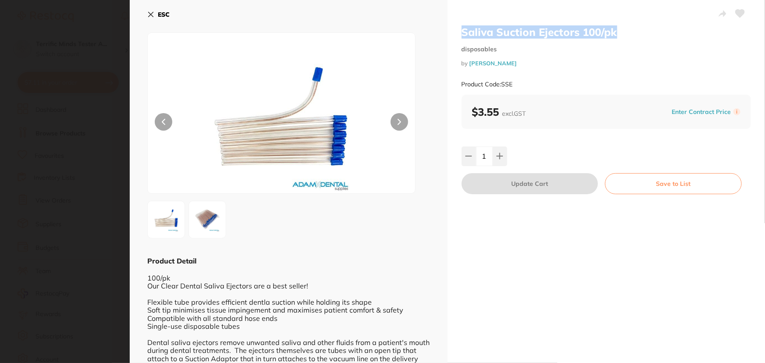
drag, startPoint x: 621, startPoint y: 33, endPoint x: 458, endPoint y: 34, distance: 162.6
click at [458, 34] on div "Saliva Suction Ejectors 100/pk disposables by [PERSON_NAME] Product Code: SSE $…" at bounding box center [606, 188] width 318 height 377
copy h2 "Saliva Suction Ejectors 100/pk"
click at [503, 82] on div "Product Code: SSE" at bounding box center [606, 84] width 290 height 21
copy small "SSE"
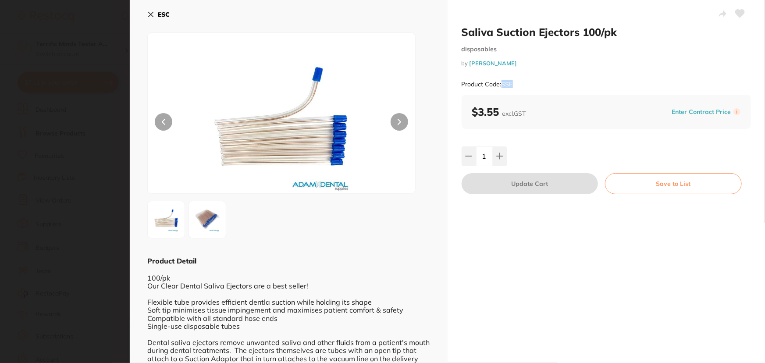
drag, startPoint x: 152, startPoint y: 13, endPoint x: 517, endPoint y: 170, distance: 398.1
click at [152, 13] on icon at bounding box center [150, 14] width 7 height 7
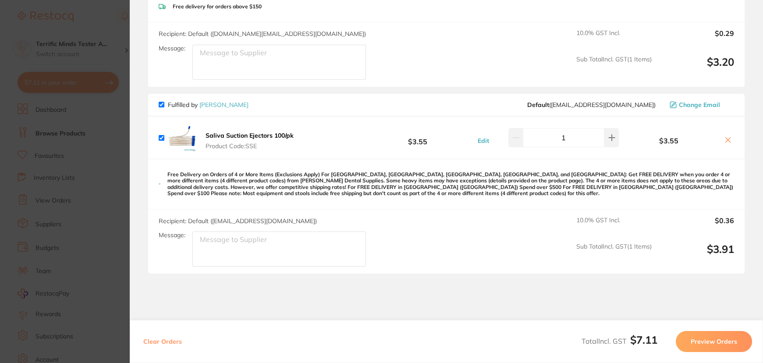
click at [86, 152] on section "Update RRP Set your pre negotiated price for this item. Item Agreed RRP (excl. …" at bounding box center [381, 181] width 763 height 363
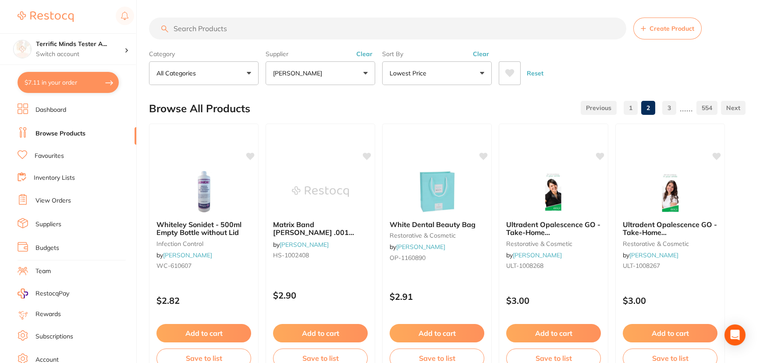
click at [108, 90] on button "$7.11 in your order" at bounding box center [68, 82] width 101 height 21
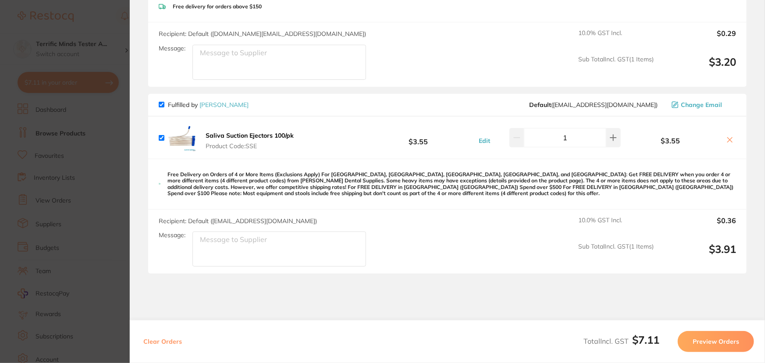
click at [101, 188] on section "Update RRP Set your pre negotiated price for this item. Item Agreed RRP (excl. …" at bounding box center [382, 181] width 765 height 363
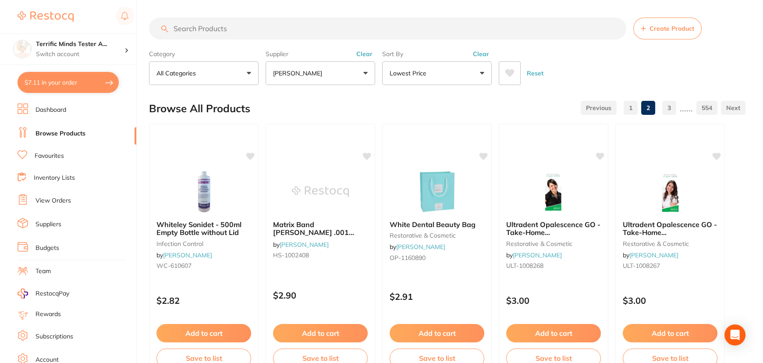
click at [74, 88] on button "$7.11 in your order" at bounding box center [68, 82] width 101 height 21
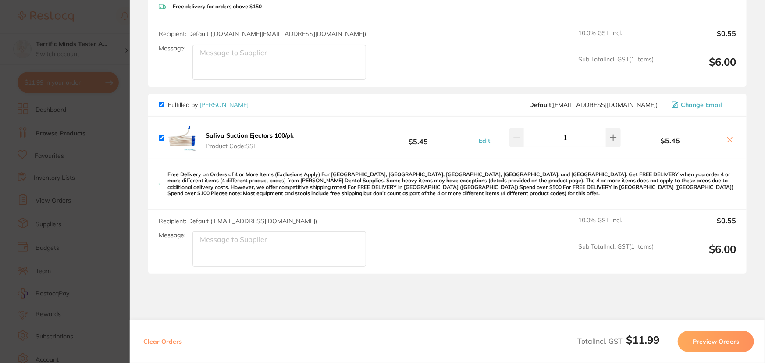
click at [71, 150] on section "Update RRP Set your pre negotiated price for this item. Item Agreed RRP (excl. …" at bounding box center [382, 181] width 765 height 363
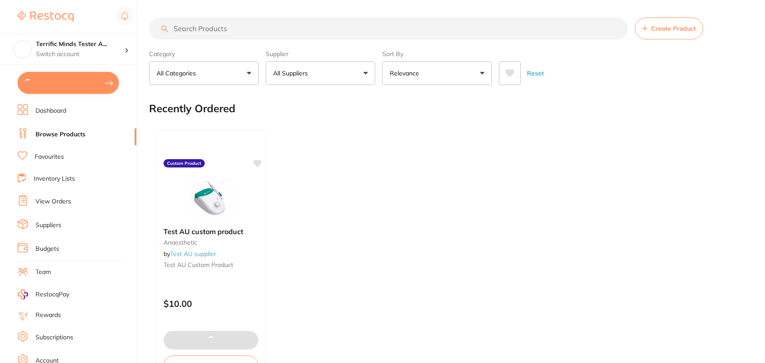
click at [81, 87] on button at bounding box center [68, 83] width 101 height 22
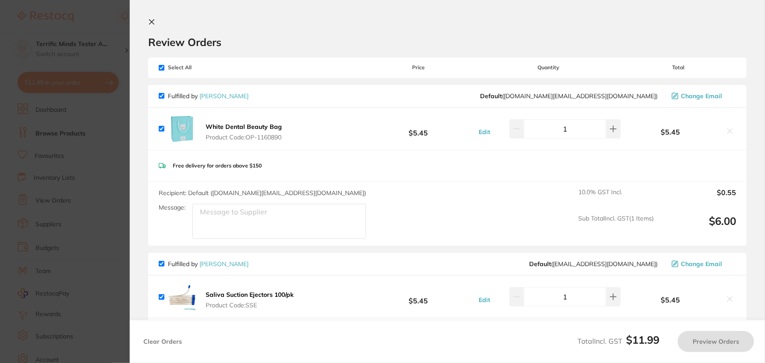
checkbox input "true"
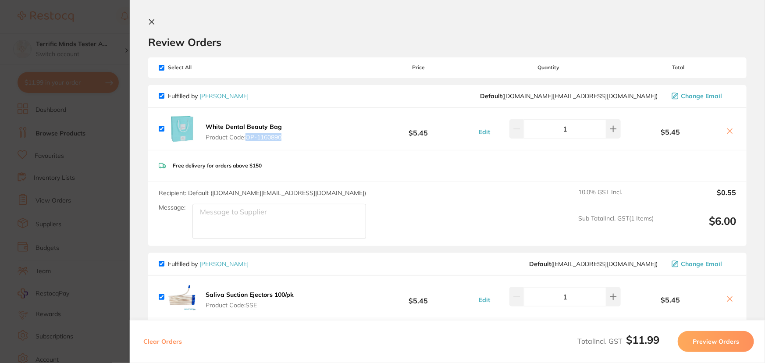
drag, startPoint x: 288, startPoint y: 137, endPoint x: 248, endPoint y: 135, distance: 40.4
click at [248, 135] on div "White Dental Beauty Bag Product Code: OP-1160890 $5.45 Edit 1 $5.45" at bounding box center [447, 129] width 598 height 42
copy span "OP-1160890"
drag, startPoint x: 259, startPoint y: 303, endPoint x: 250, endPoint y: 303, distance: 9.2
click at [250, 303] on span "Product Code: SSE" at bounding box center [250, 305] width 88 height 7
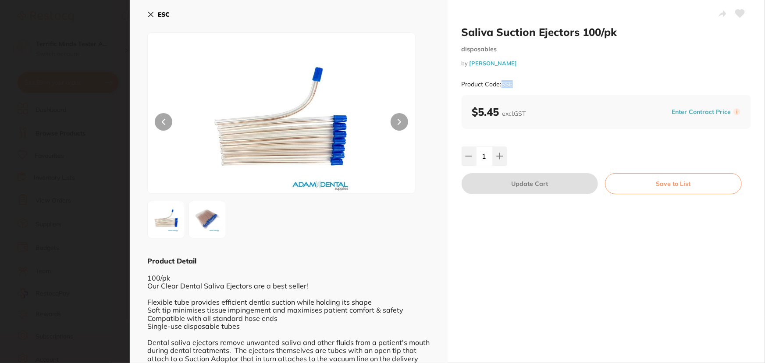
drag, startPoint x: 511, startPoint y: 86, endPoint x: 503, endPoint y: 85, distance: 8.4
click at [503, 85] on div "Product Code: SSE" at bounding box center [606, 84] width 290 height 21
copy small "SSE"
click at [151, 14] on icon at bounding box center [151, 14] width 5 height 5
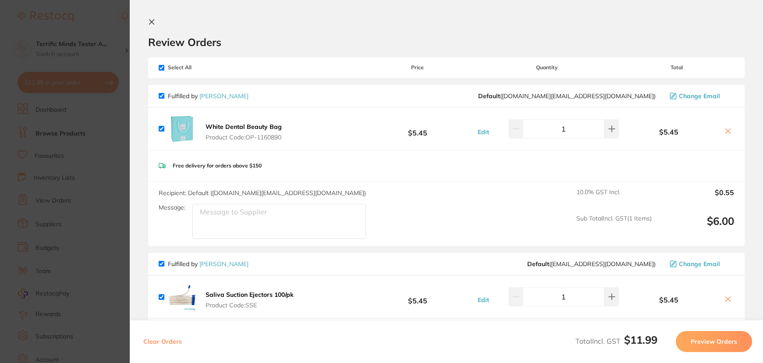
scroll to position [40, 0]
click at [169, 341] on button "Clear Orders" at bounding box center [163, 341] width 44 height 21
checkbox input "true"
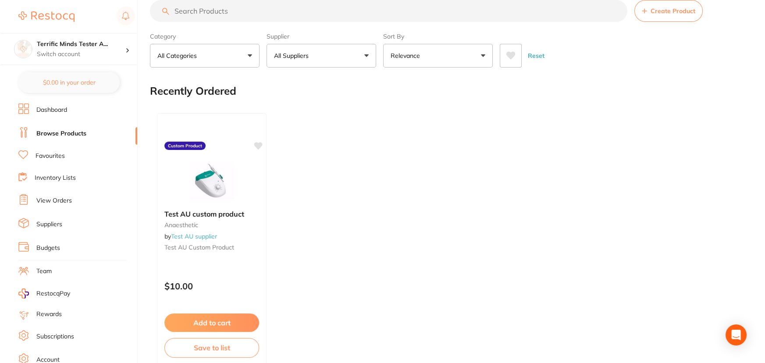
scroll to position [0, 0]
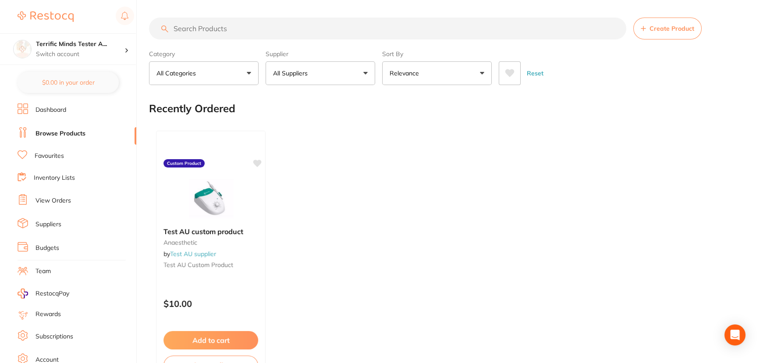
click at [325, 28] on input "search" at bounding box center [387, 29] width 477 height 22
paste input "OP-1160890"
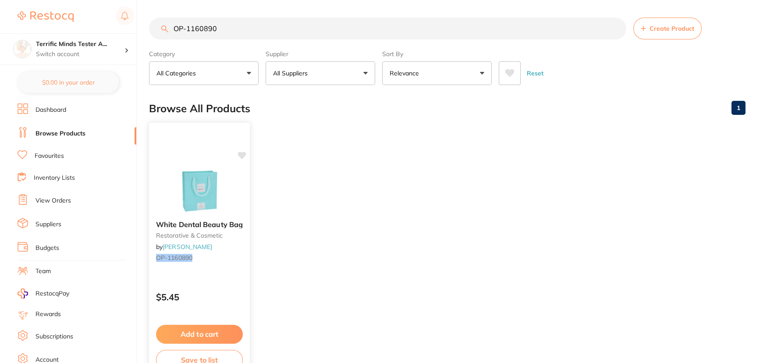
type input "OP-1160890"
click at [219, 185] on img at bounding box center [198, 191] width 57 height 44
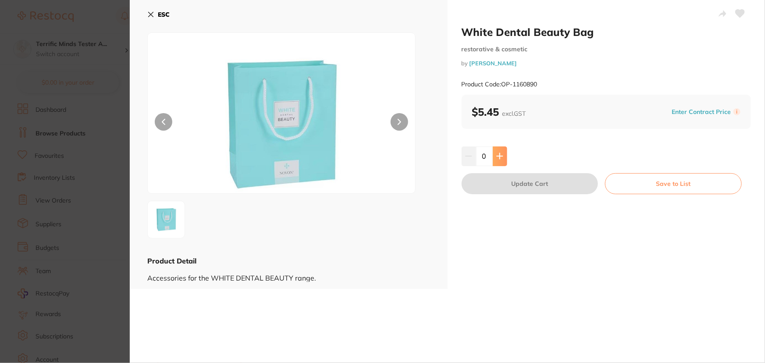
click at [499, 158] on icon at bounding box center [500, 156] width 6 height 6
type input "1"
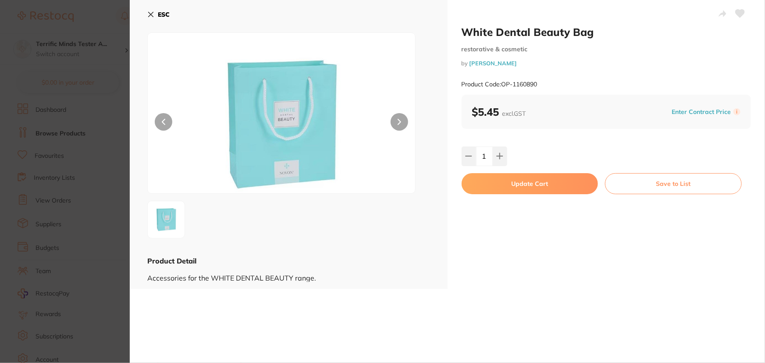
click at [508, 182] on button "Update Cart" at bounding box center [529, 183] width 137 height 21
checkbox input "false"
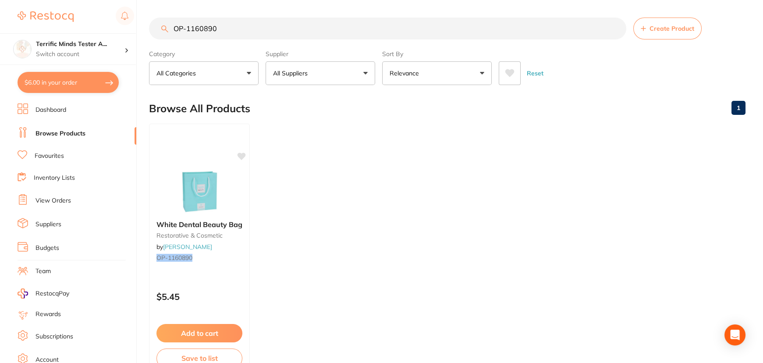
drag, startPoint x: 241, startPoint y: 26, endPoint x: 151, endPoint y: 31, distance: 90.8
click at [151, 31] on input "OP-1160890" at bounding box center [387, 29] width 477 height 22
paste input "SSE"
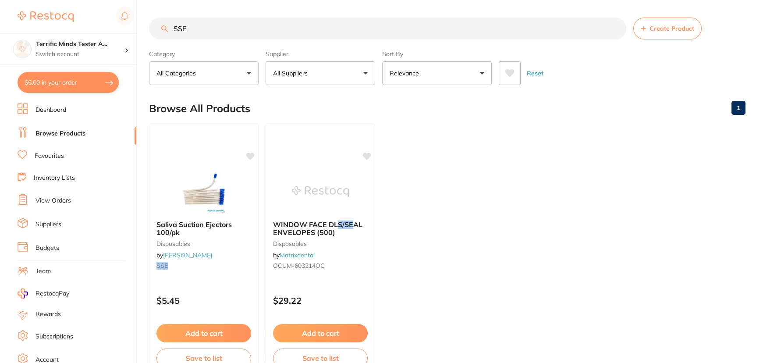
type input "SSE"
click at [213, 160] on div "Saliva Suction Ejectors 100/pk disposables by Adam Dental SSE $5.45 Add to cart…" at bounding box center [204, 250] width 110 height 252
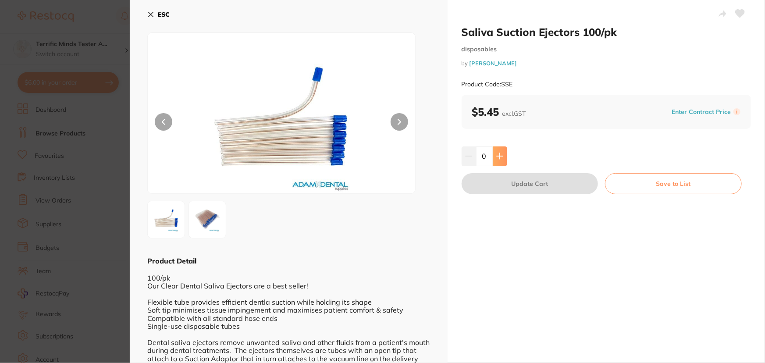
click at [500, 153] on icon at bounding box center [499, 156] width 7 height 7
type input "1"
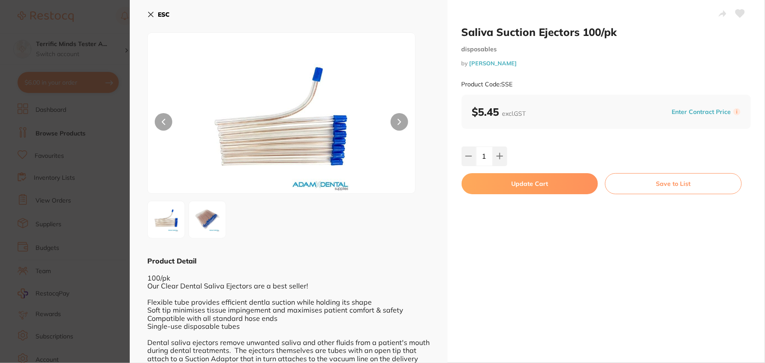
click at [511, 180] on button "Update Cart" at bounding box center [529, 183] width 137 height 21
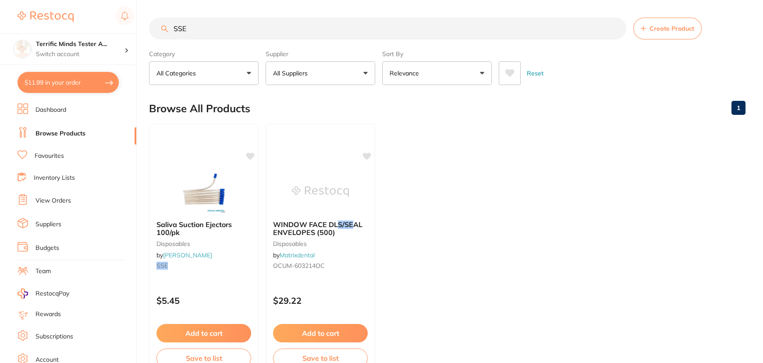
click at [85, 88] on button "$11.99 in your order" at bounding box center [68, 82] width 101 height 21
checkbox input "true"
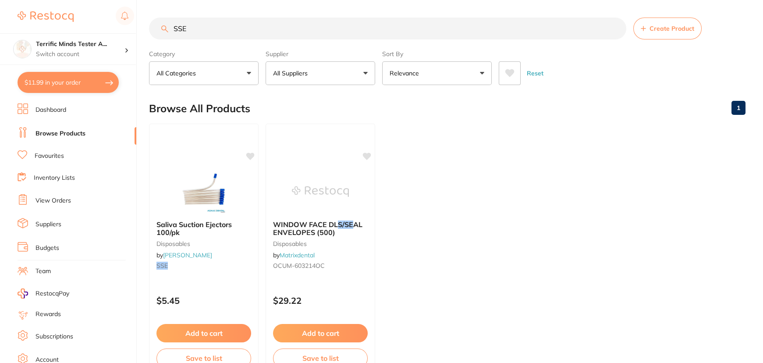
checkbox input "true"
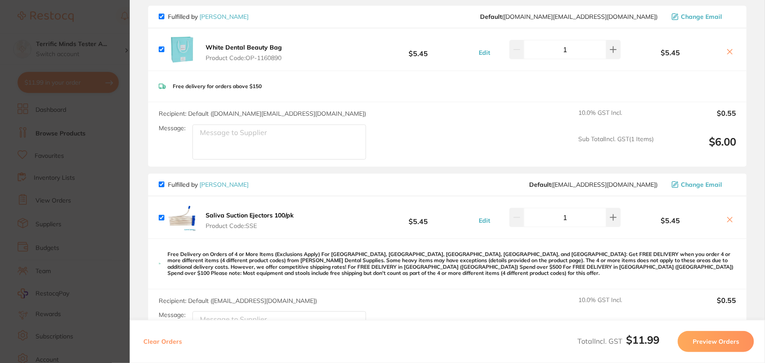
scroll to position [39, 0]
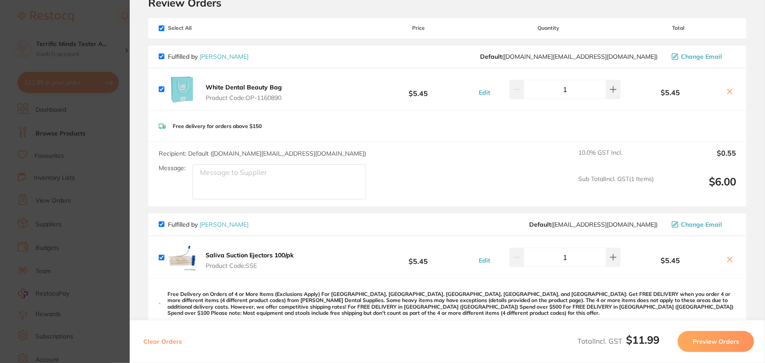
click at [96, 152] on section "Update RRP Set your pre negotiated price for this item. Item Agreed RRP (excl. …" at bounding box center [382, 181] width 765 height 363
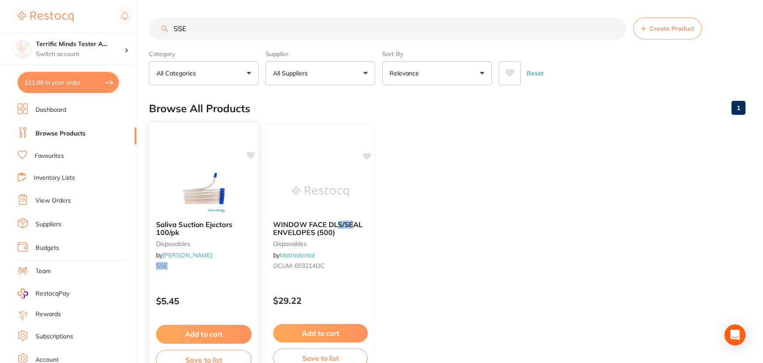
click at [184, 177] on img at bounding box center [203, 191] width 57 height 44
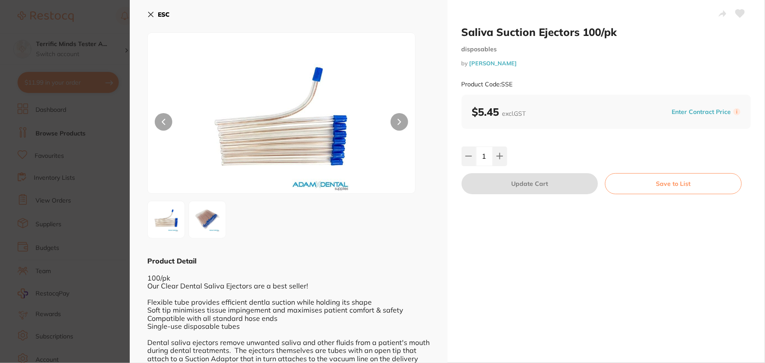
click at [81, 96] on section "Saliva Suction Ejectors 100/pk disposables by Adam Dental Product Code: SSE ESC…" at bounding box center [382, 181] width 765 height 363
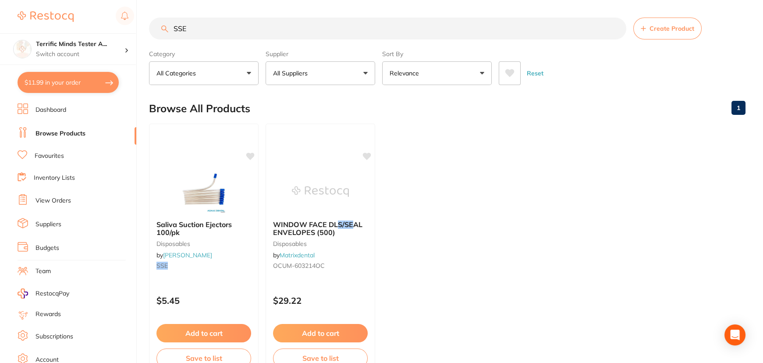
click at [89, 86] on button "$11.99 in your order" at bounding box center [68, 82] width 101 height 21
